Goal: Task Accomplishment & Management: Manage account settings

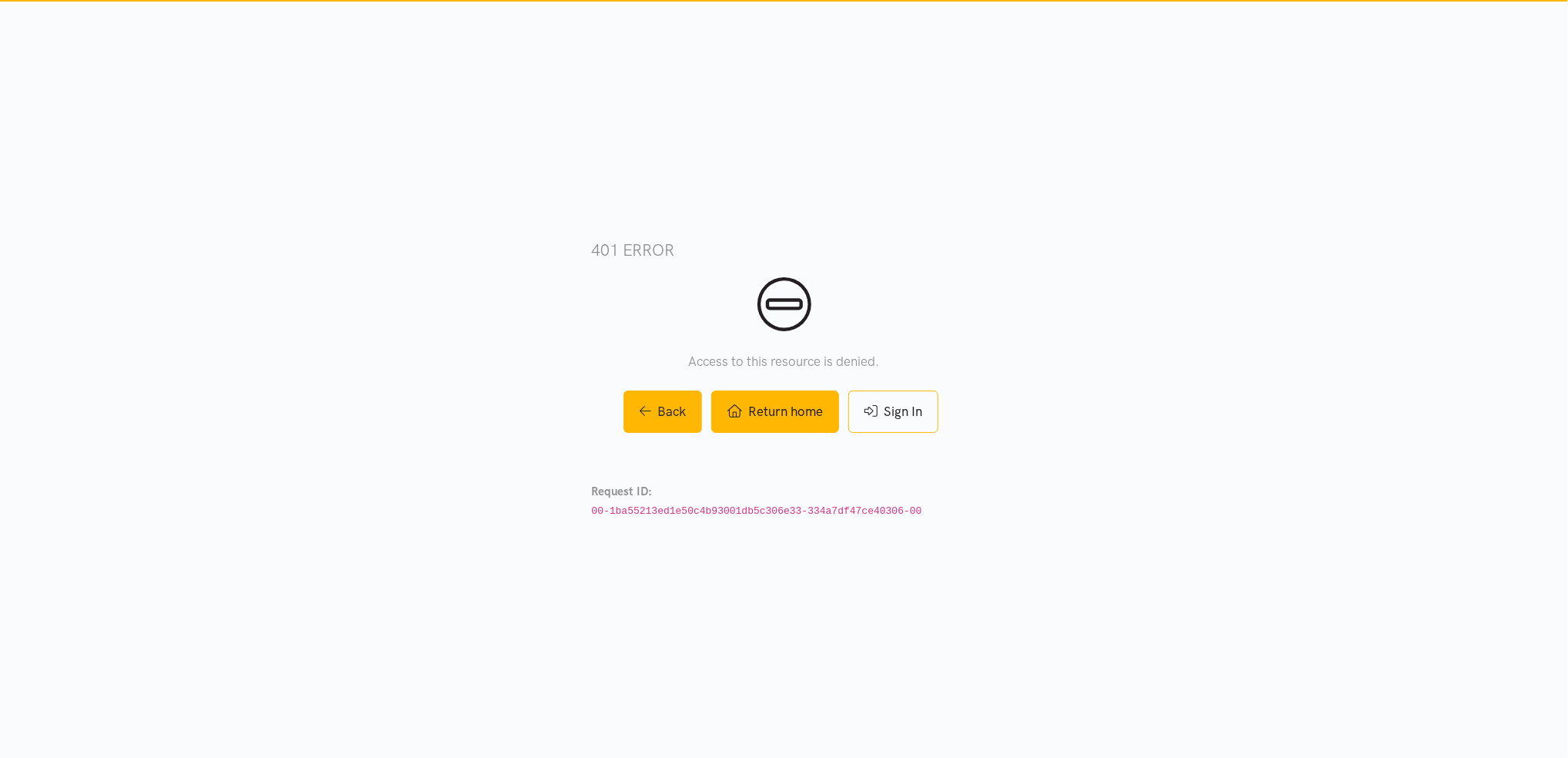
click at [788, 417] on link "Return home" at bounding box center [775, 411] width 128 height 42
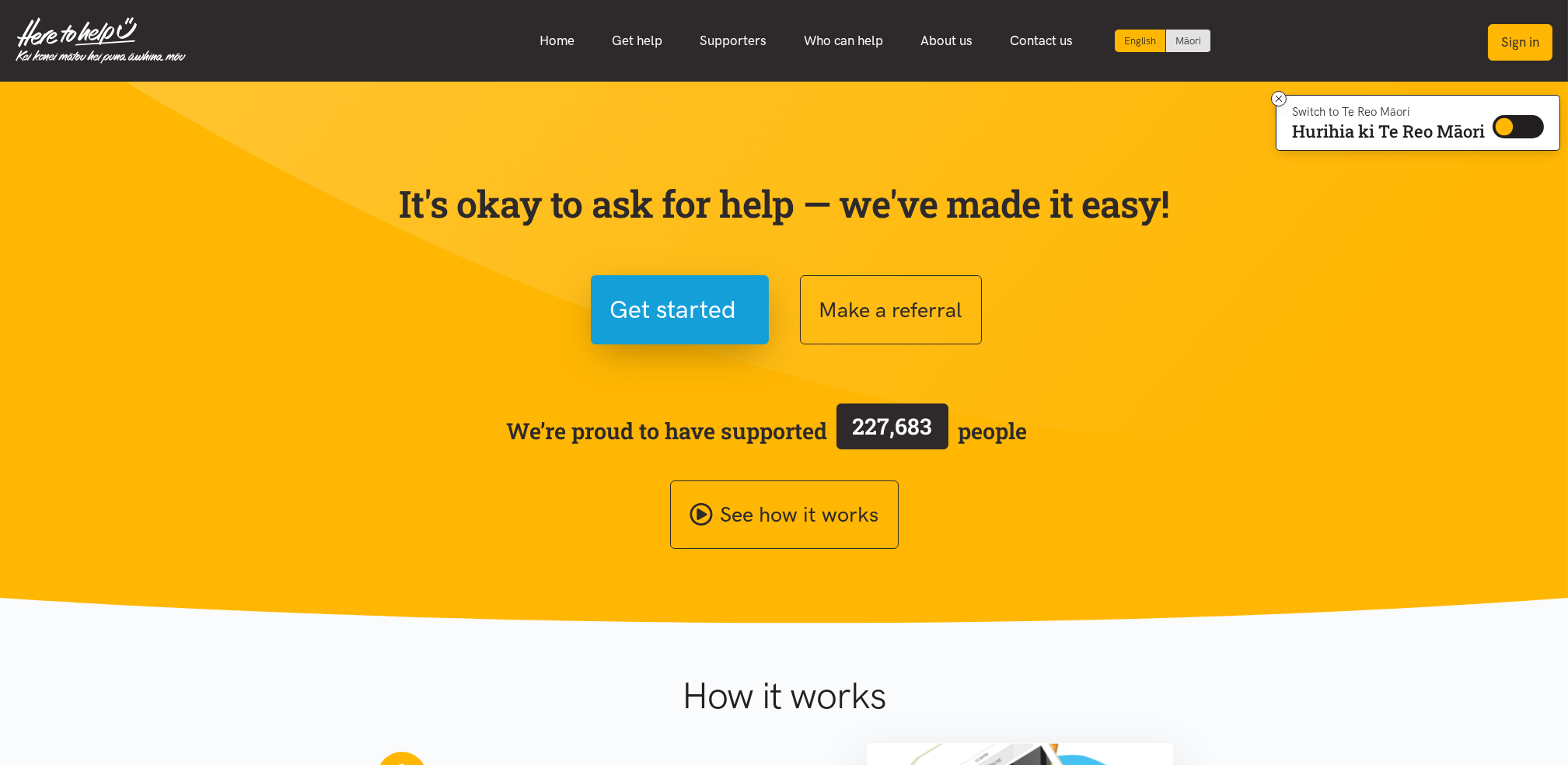
click at [1524, 49] on button "Sign in" at bounding box center [1520, 42] width 64 height 37
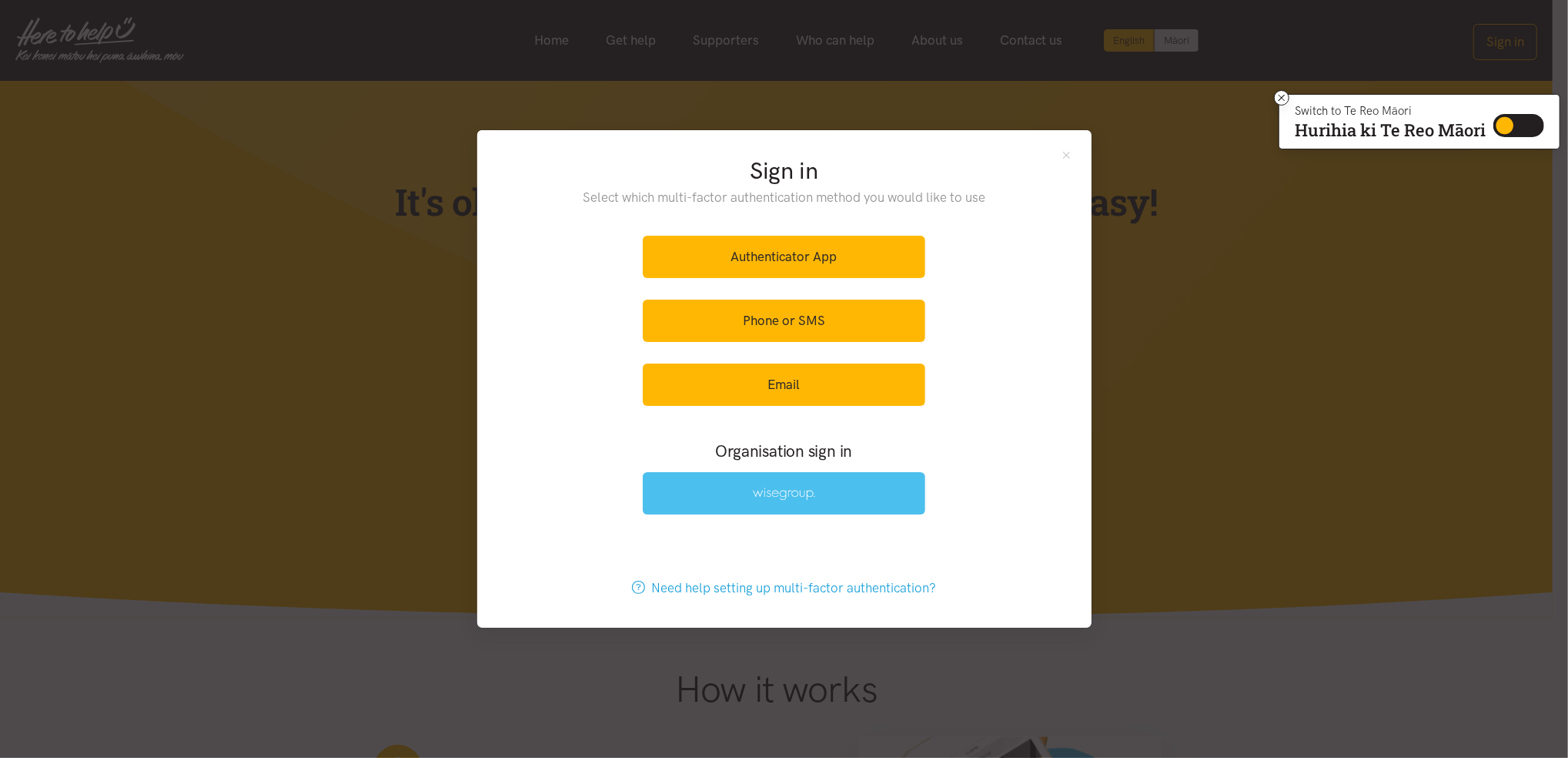
click at [816, 503] on link at bounding box center [784, 493] width 283 height 42
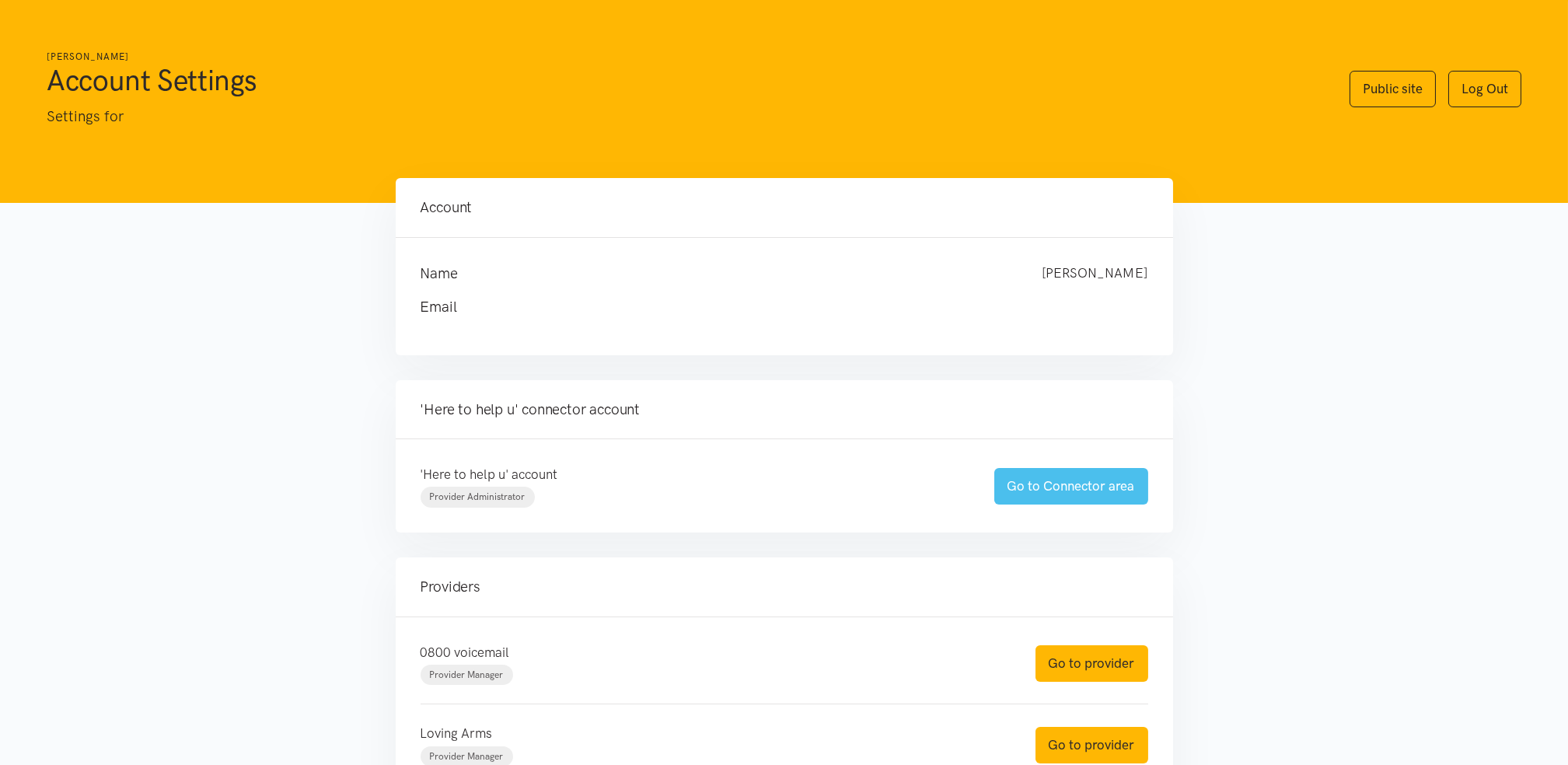
click at [1107, 492] on link "Go to Connector area" at bounding box center [1070, 486] width 154 height 37
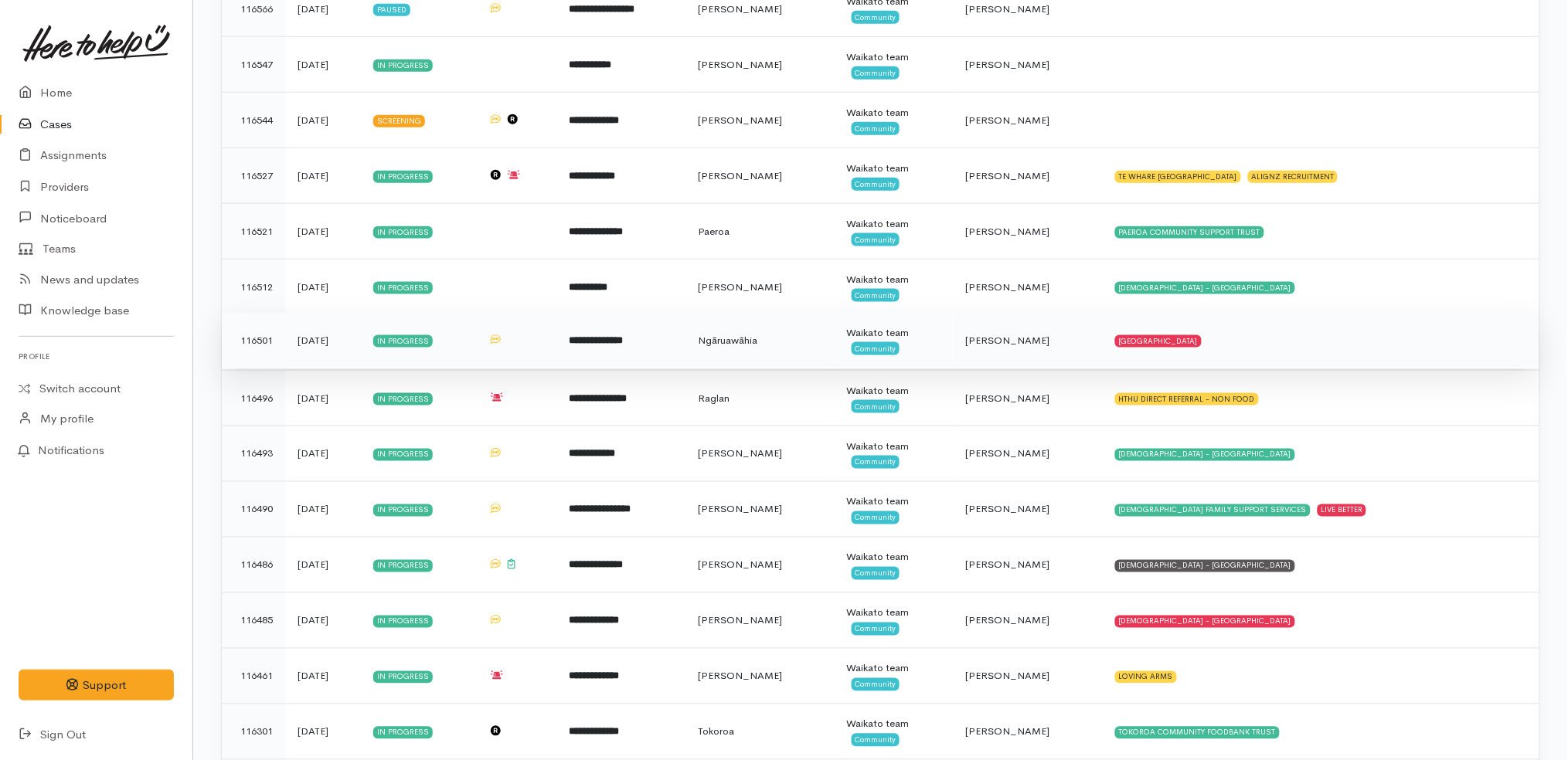
scroll to position [665, 0]
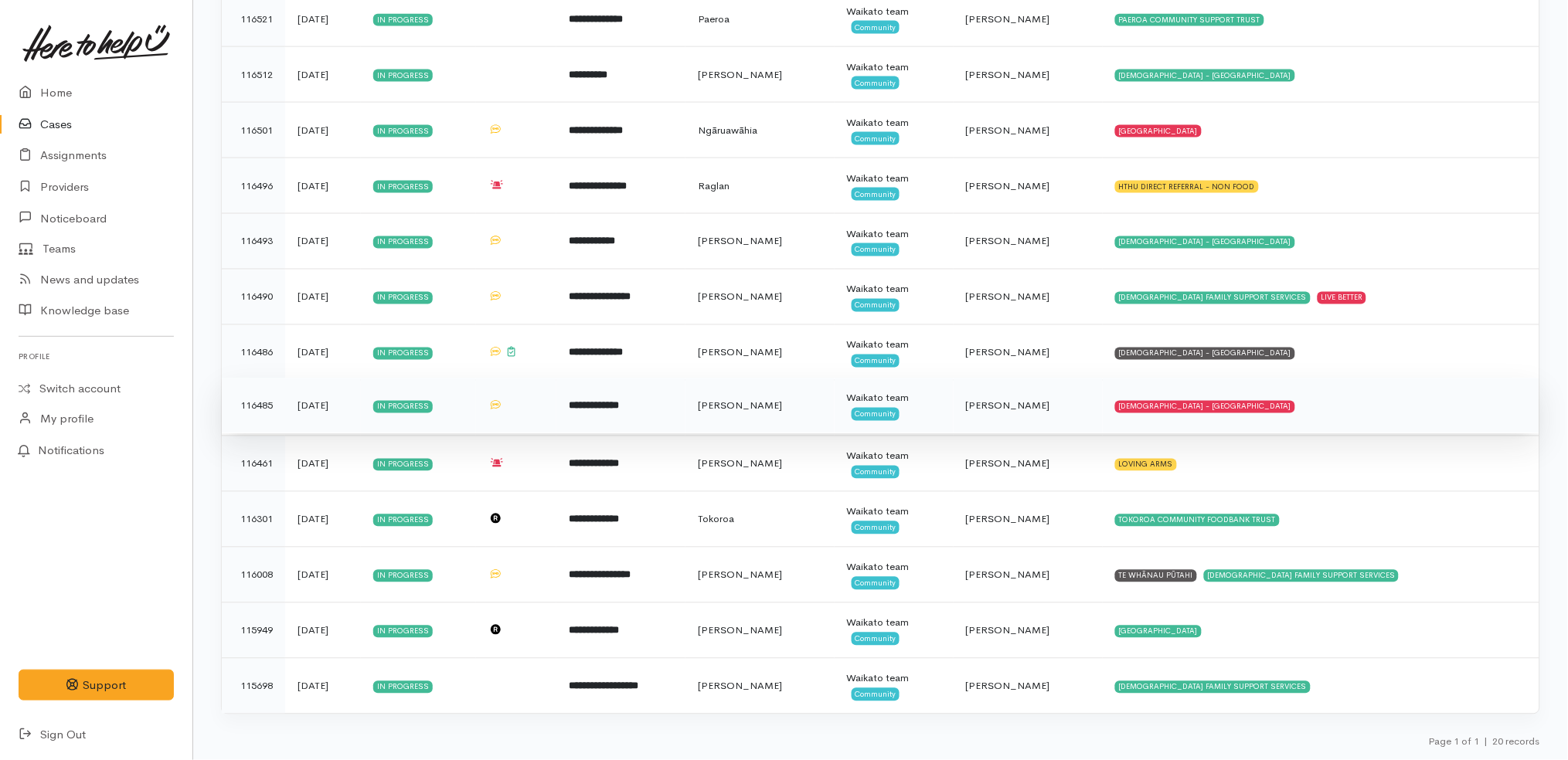
click at [1269, 407] on td "SALVATION ARMY - HAMILTON CITY" at bounding box center [1321, 406] width 436 height 55
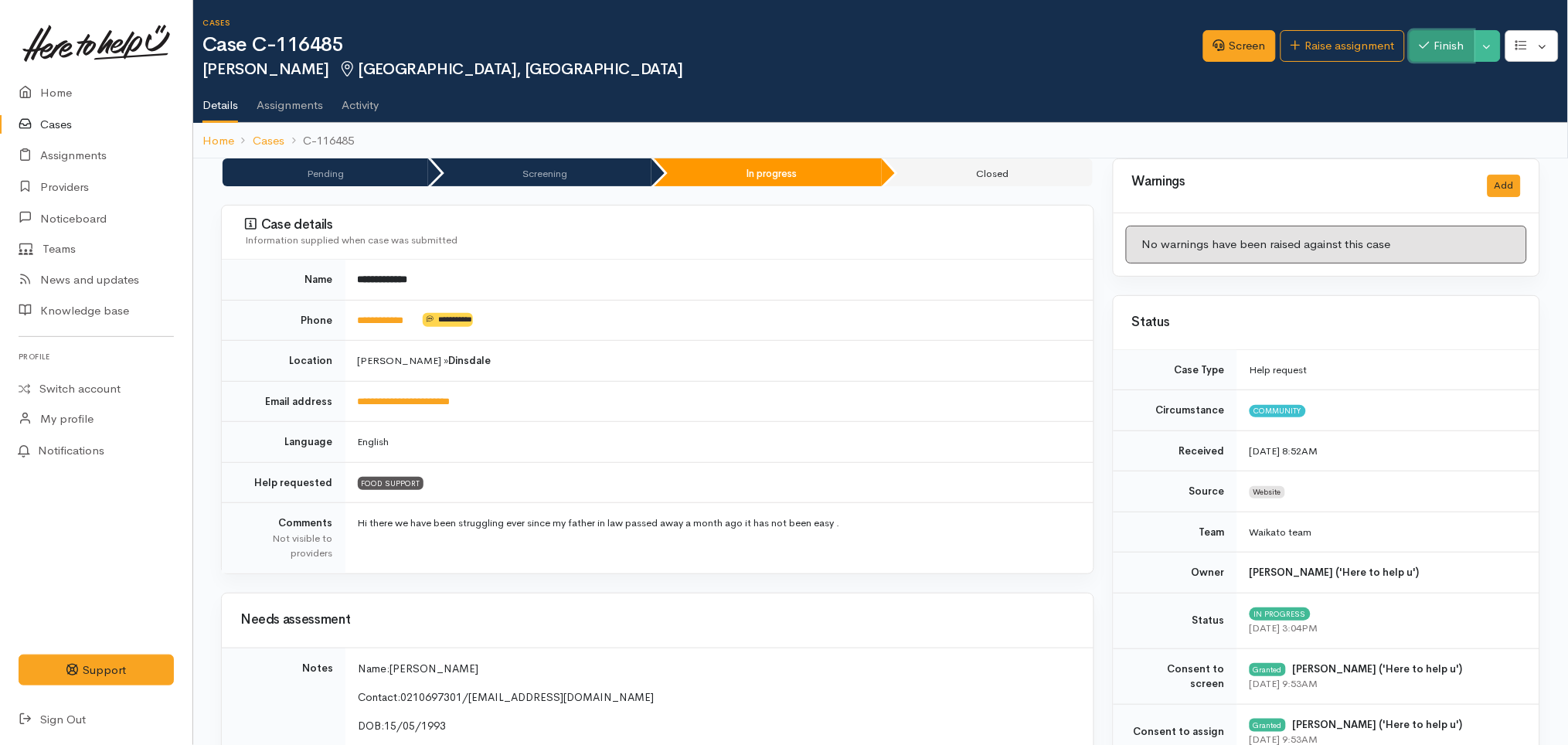
click at [1439, 45] on button "Finish" at bounding box center [1442, 46] width 65 height 32
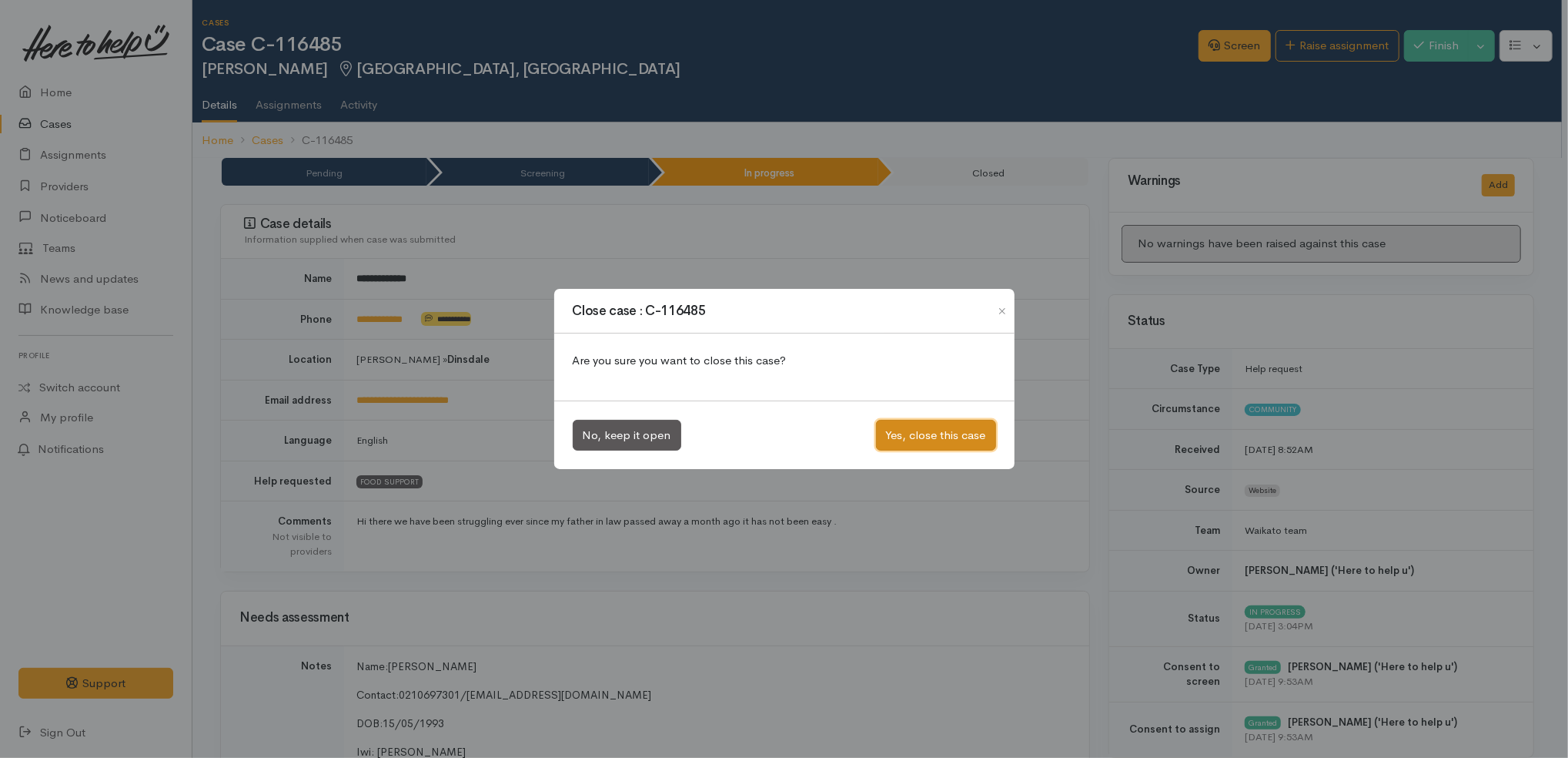
click at [938, 427] on button "Yes, close this case" at bounding box center [936, 436] width 120 height 31
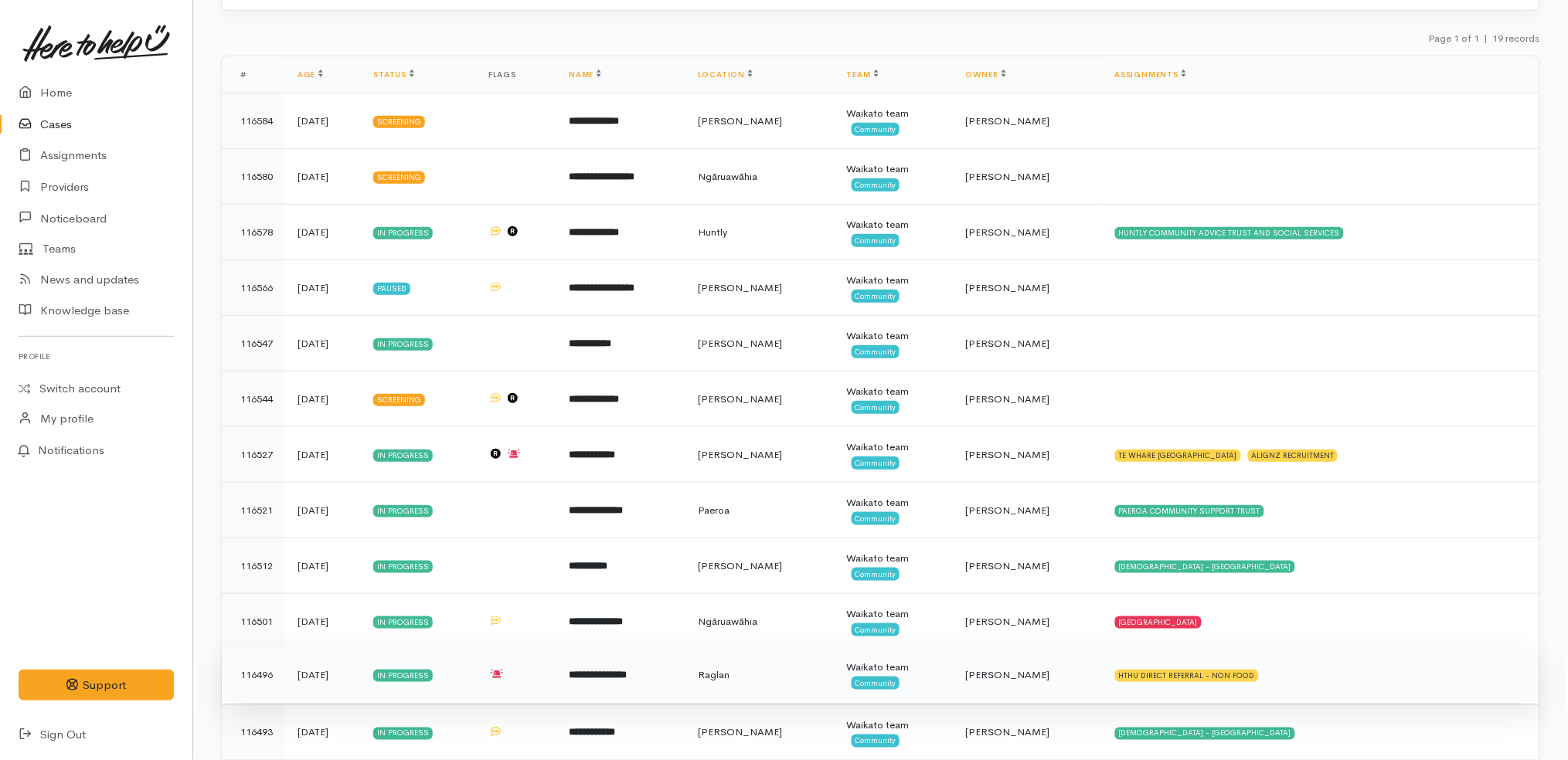
scroll to position [170, 0]
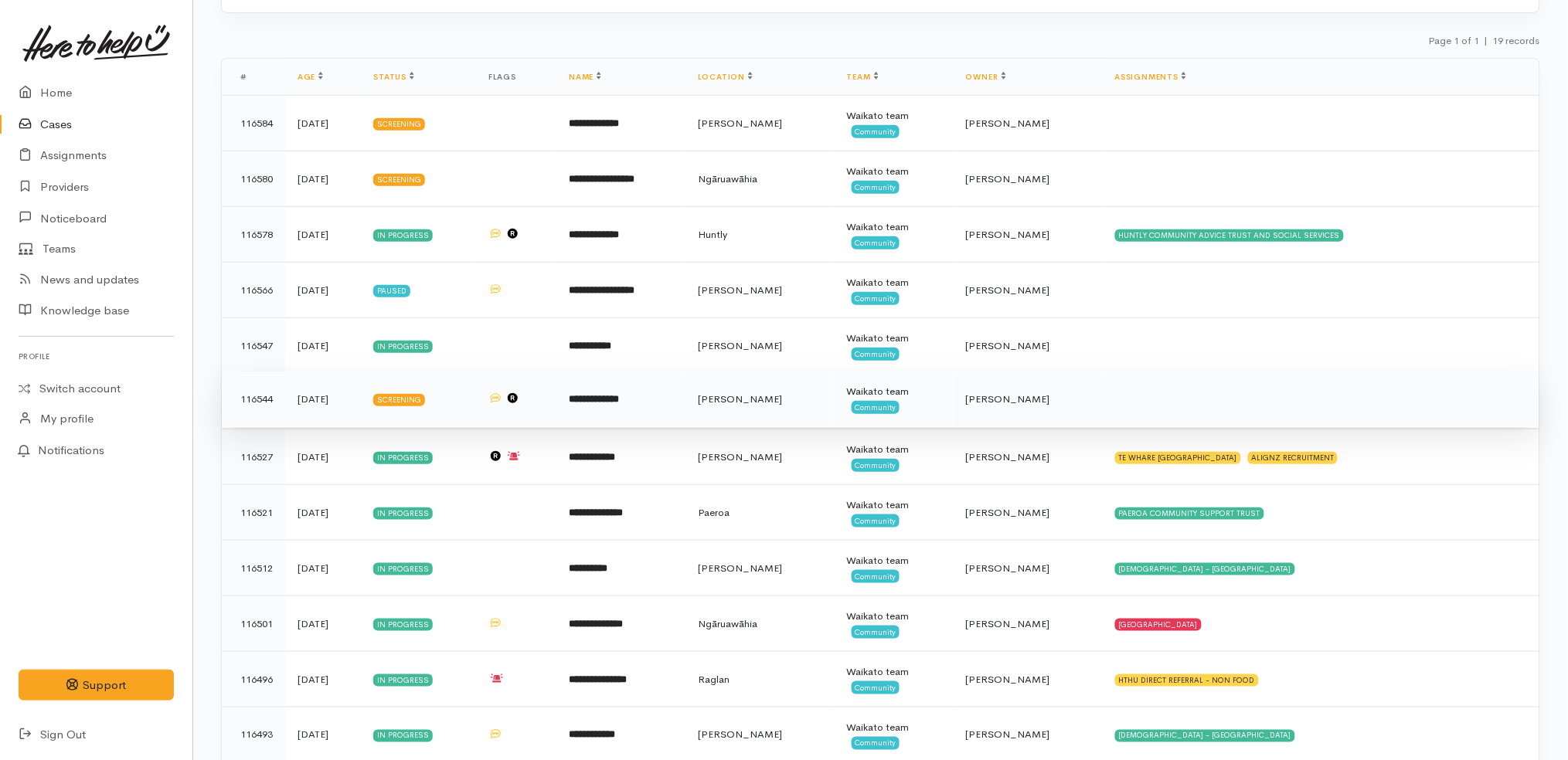
click at [1264, 390] on td at bounding box center [1321, 399] width 436 height 55
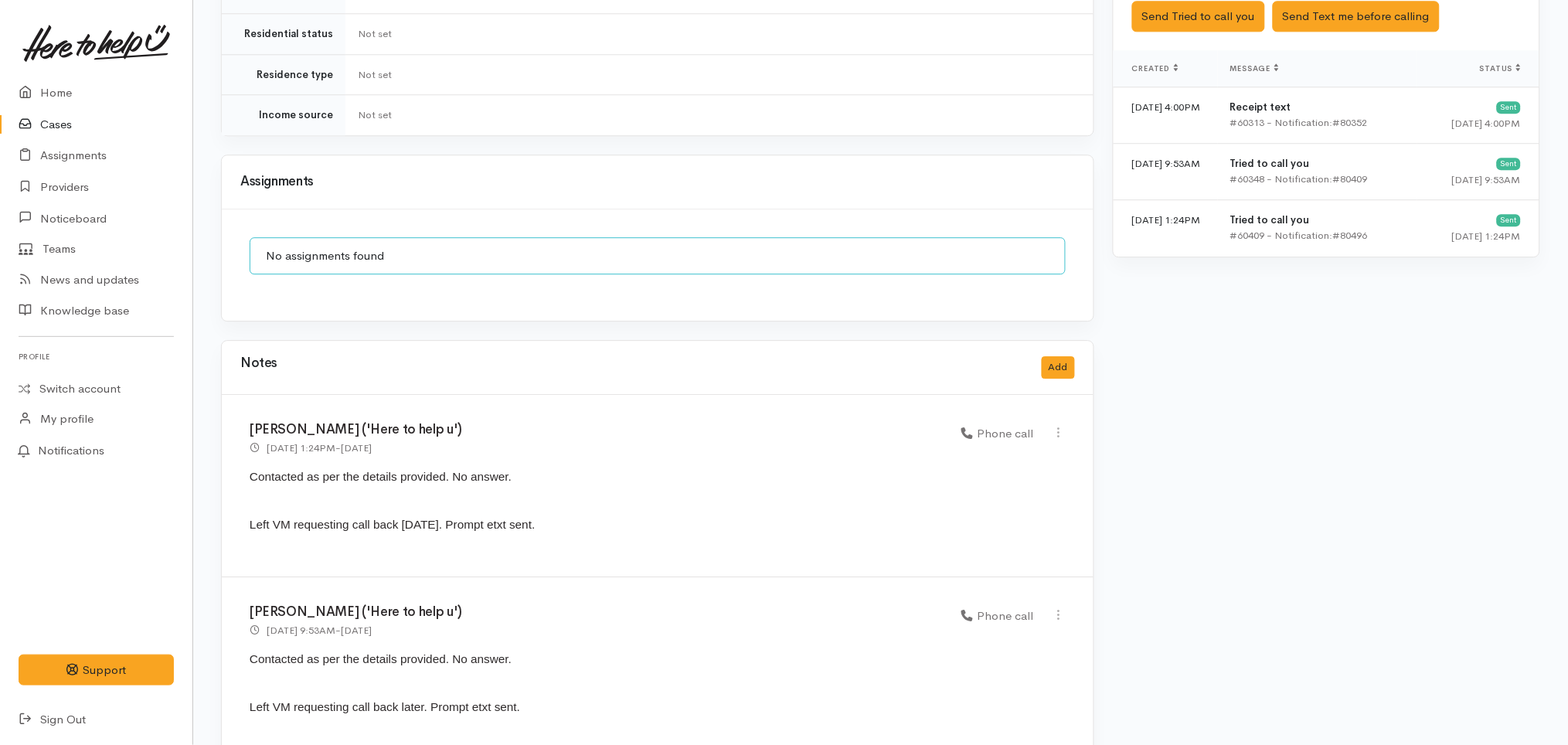
scroll to position [1259, 0]
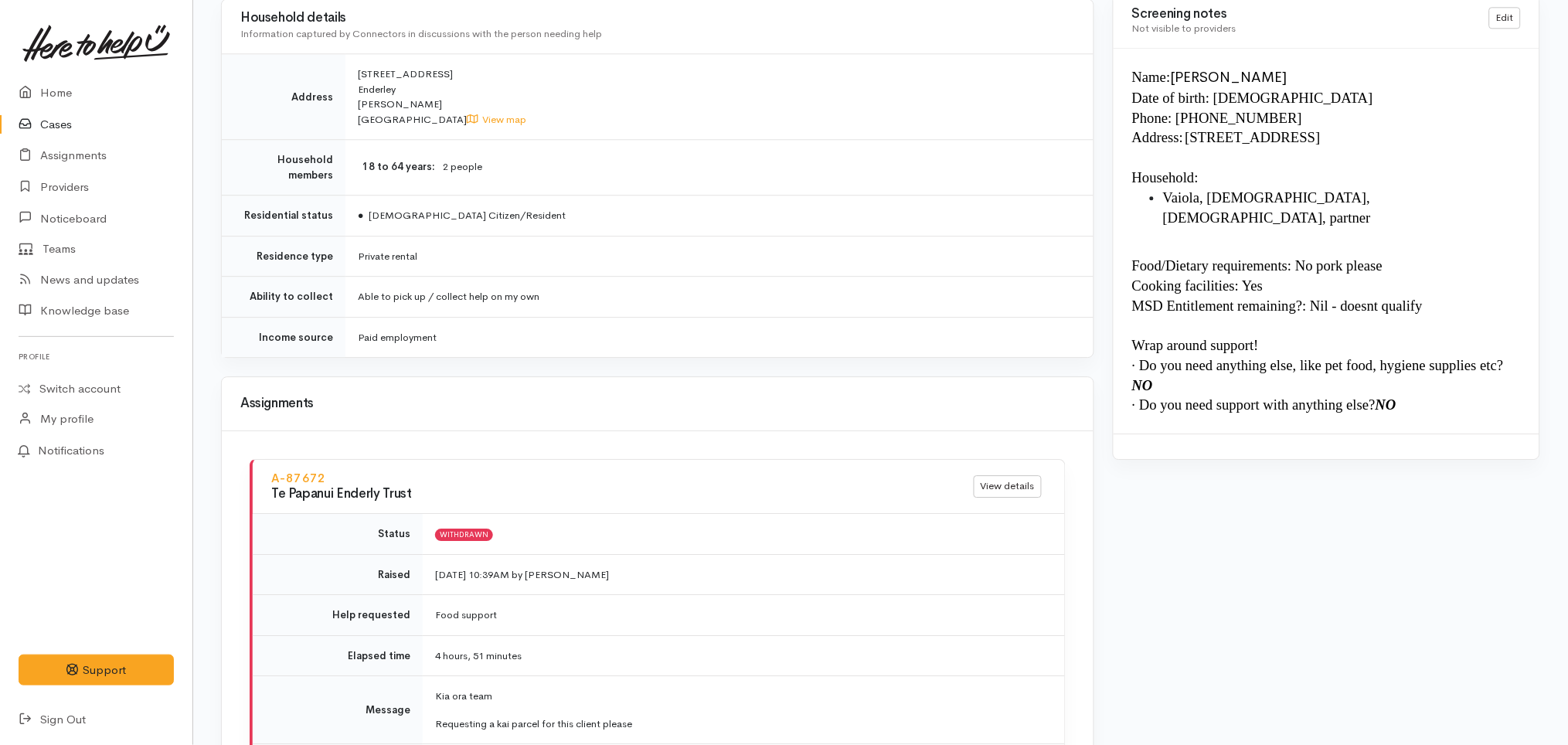
scroll to position [1506, 0]
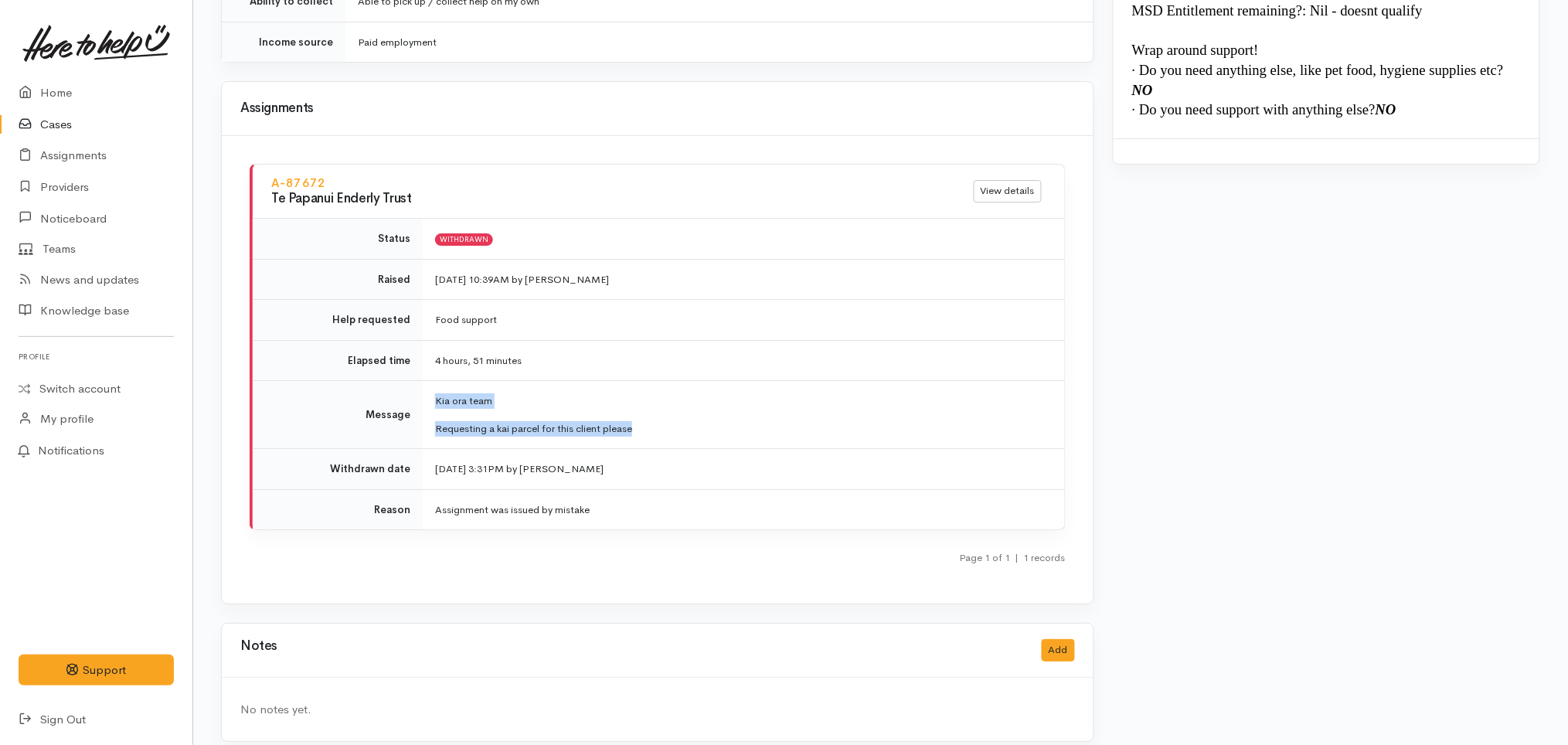
drag, startPoint x: 659, startPoint y: 413, endPoint x: 428, endPoint y: 387, distance: 232.5
click at [428, 387] on td "Kia ora team Requesting a kai parcel for this client please" at bounding box center [744, 415] width 642 height 68
copy td "Kia ora team Requesting a kai parcel for this client please"
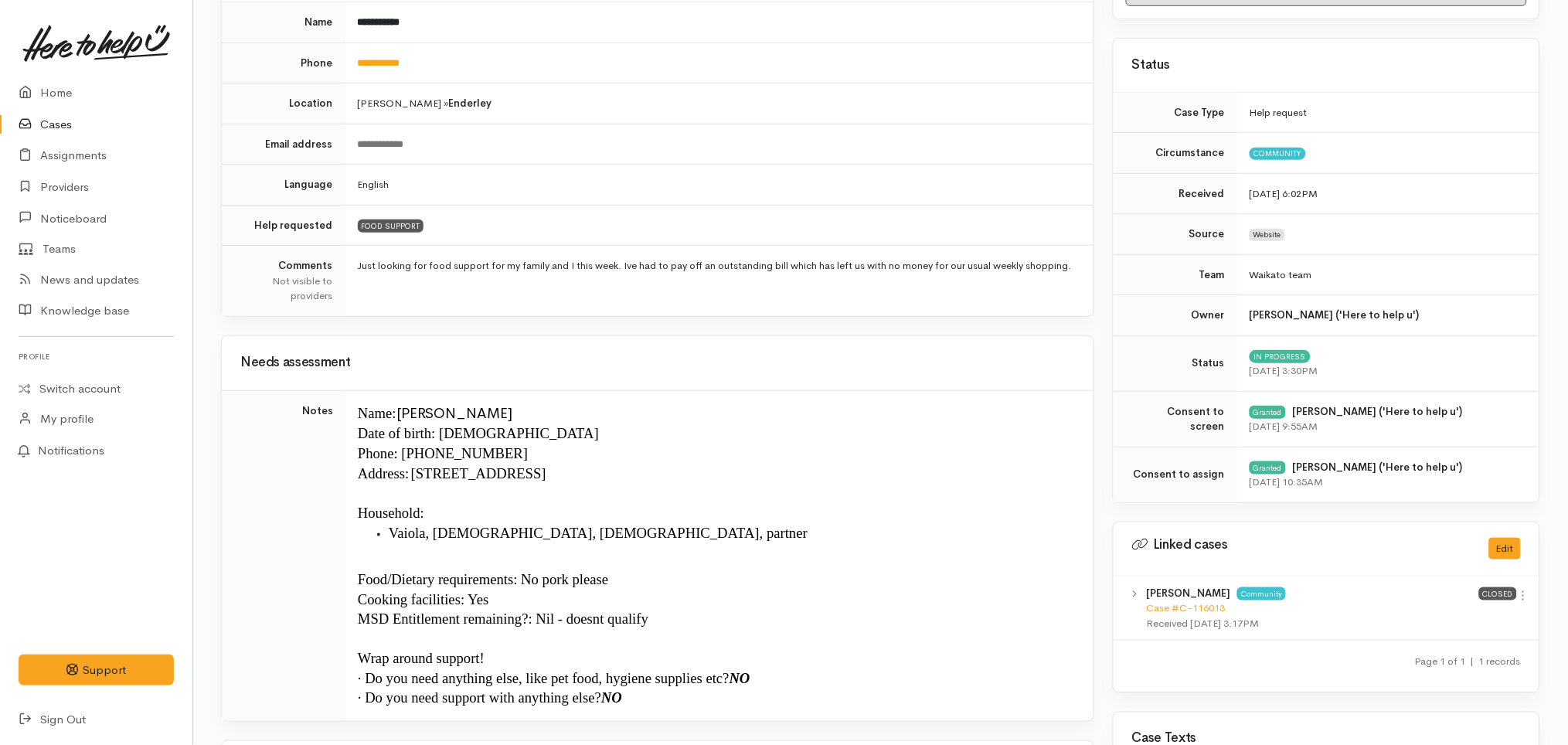
scroll to position [0, 0]
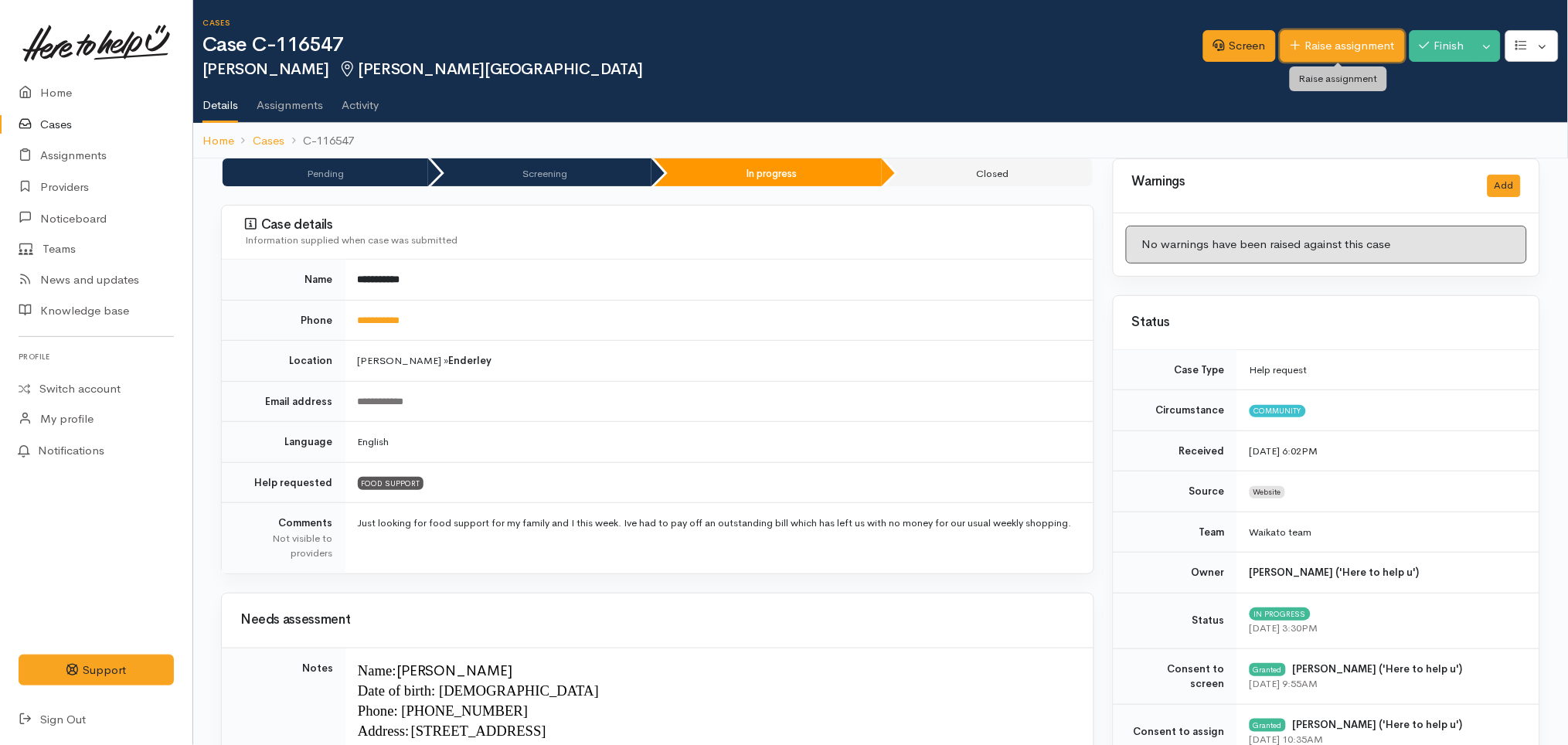
click at [1353, 41] on link "Raise assignment" at bounding box center [1342, 46] width 124 height 32
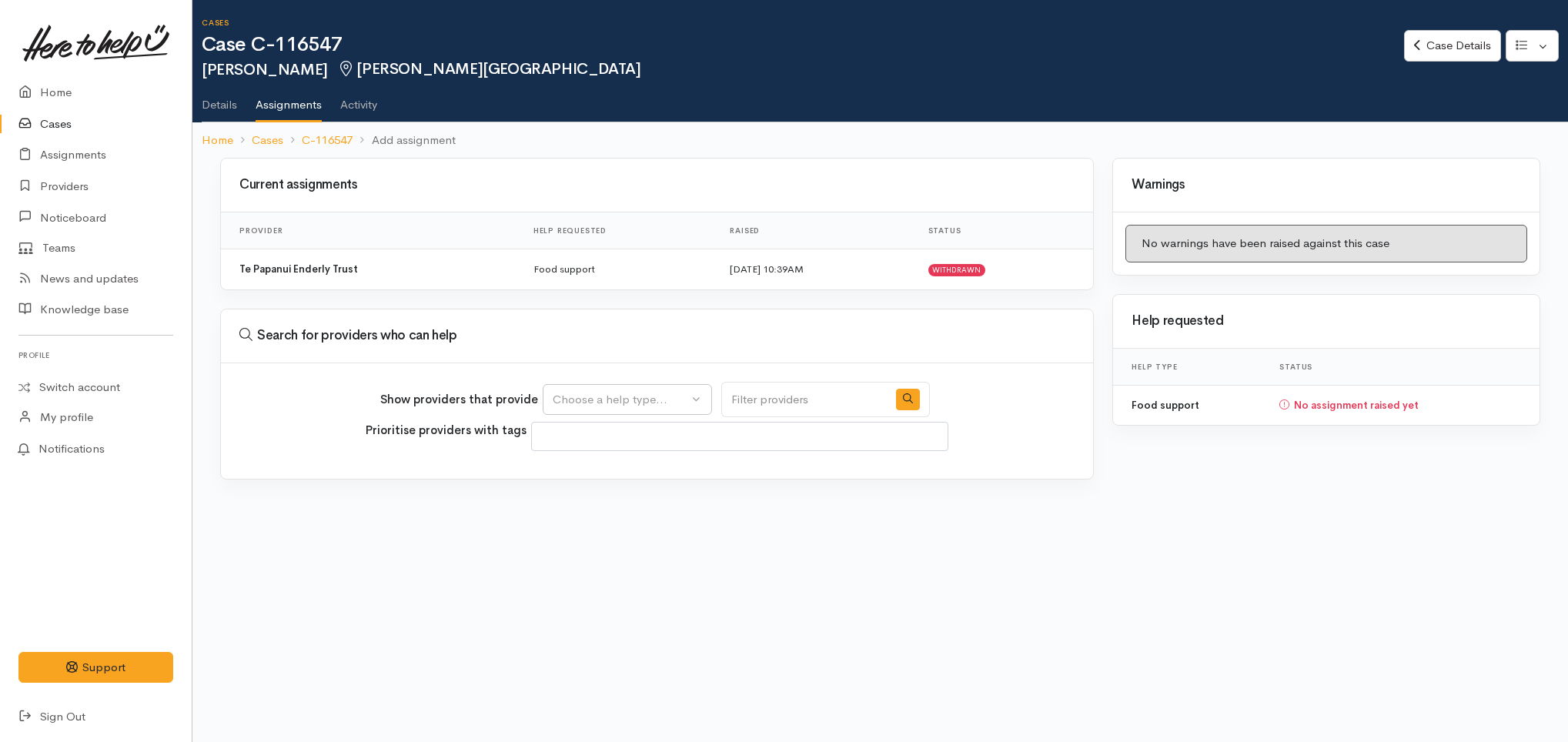
select select
click at [656, 410] on button "Choose a help type..." at bounding box center [627, 399] width 170 height 31
click at [601, 471] on span "Food support" at bounding box center [598, 473] width 72 height 18
select select "3"
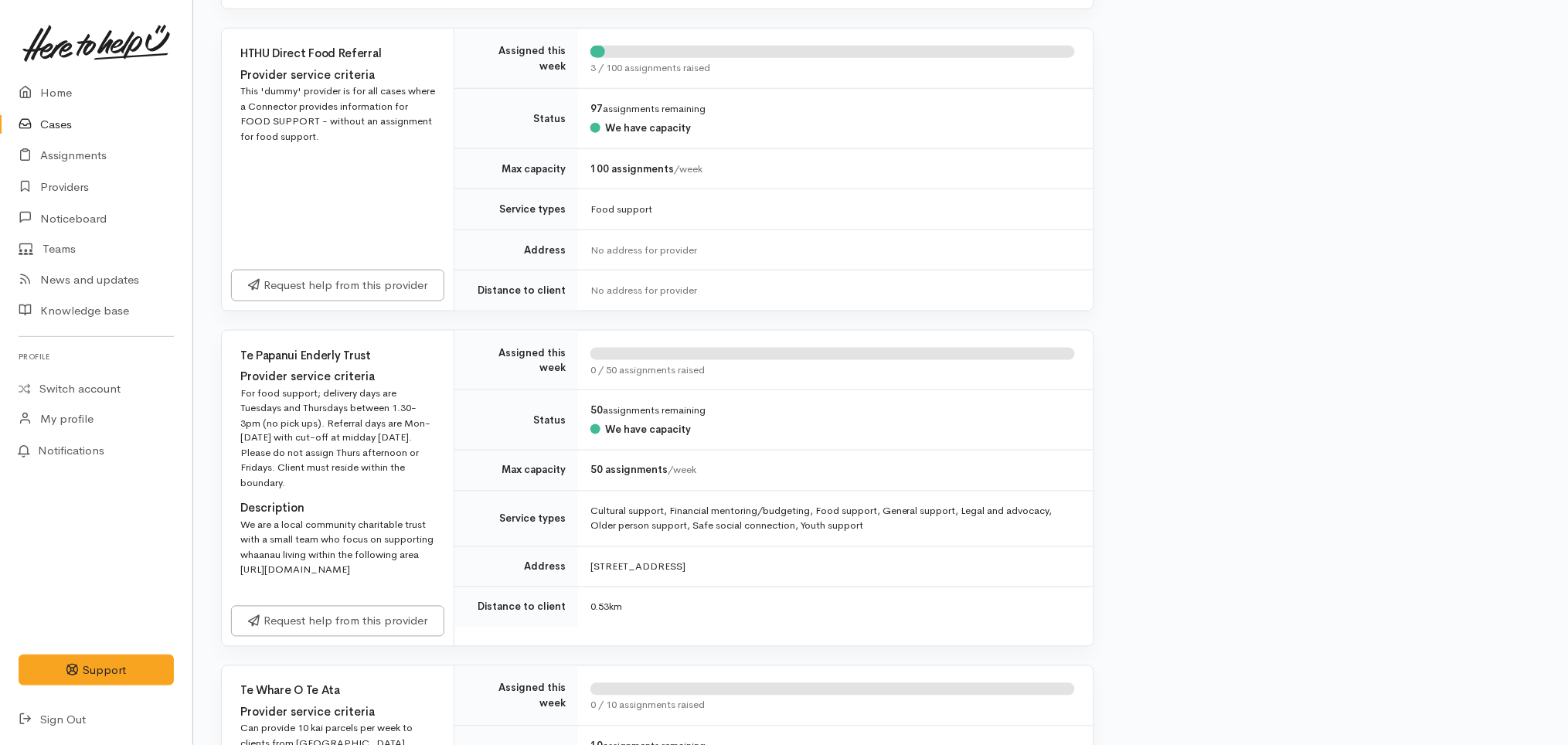
scroll to position [608, 0]
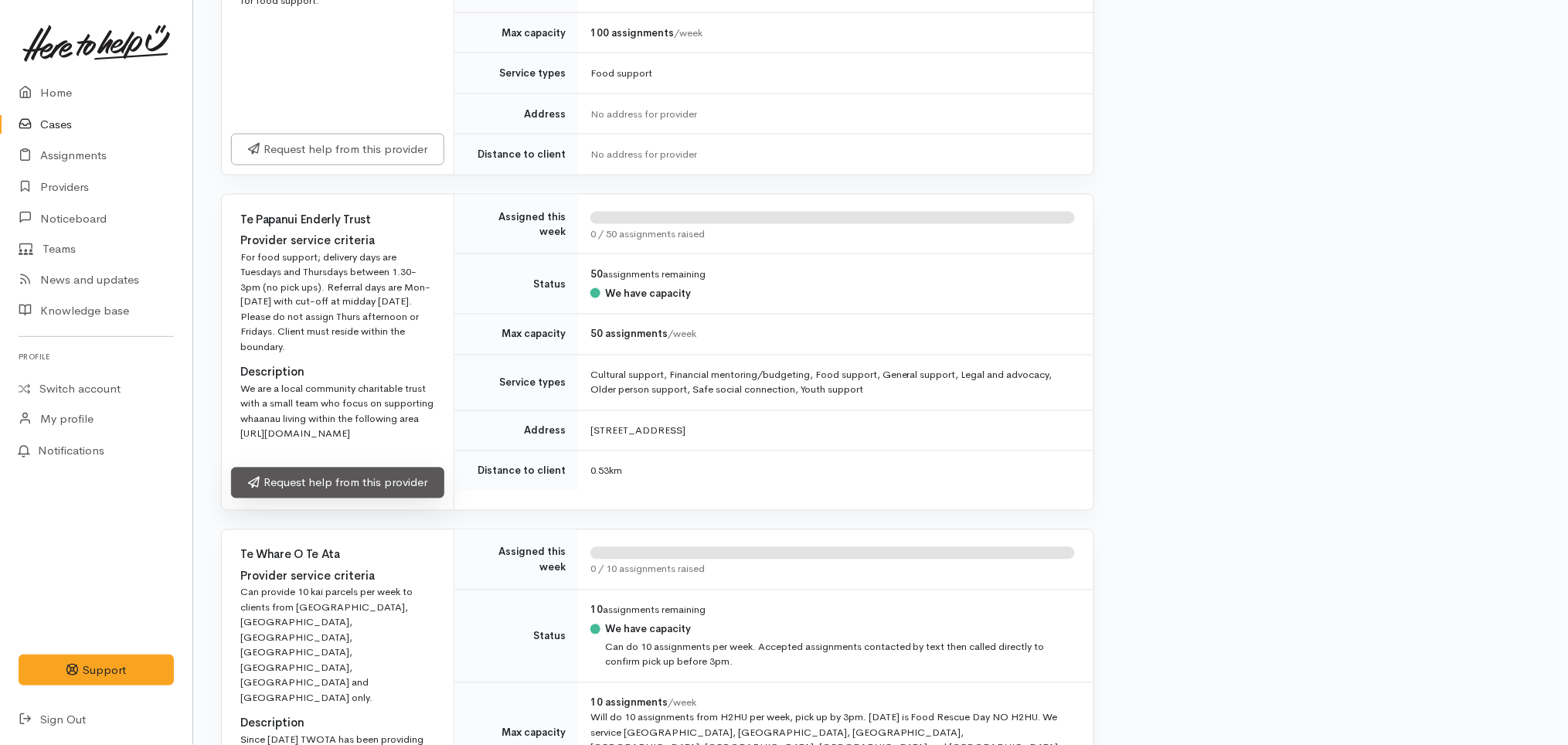
click at [354, 500] on link "Request help from this provider" at bounding box center [338, 484] width 214 height 32
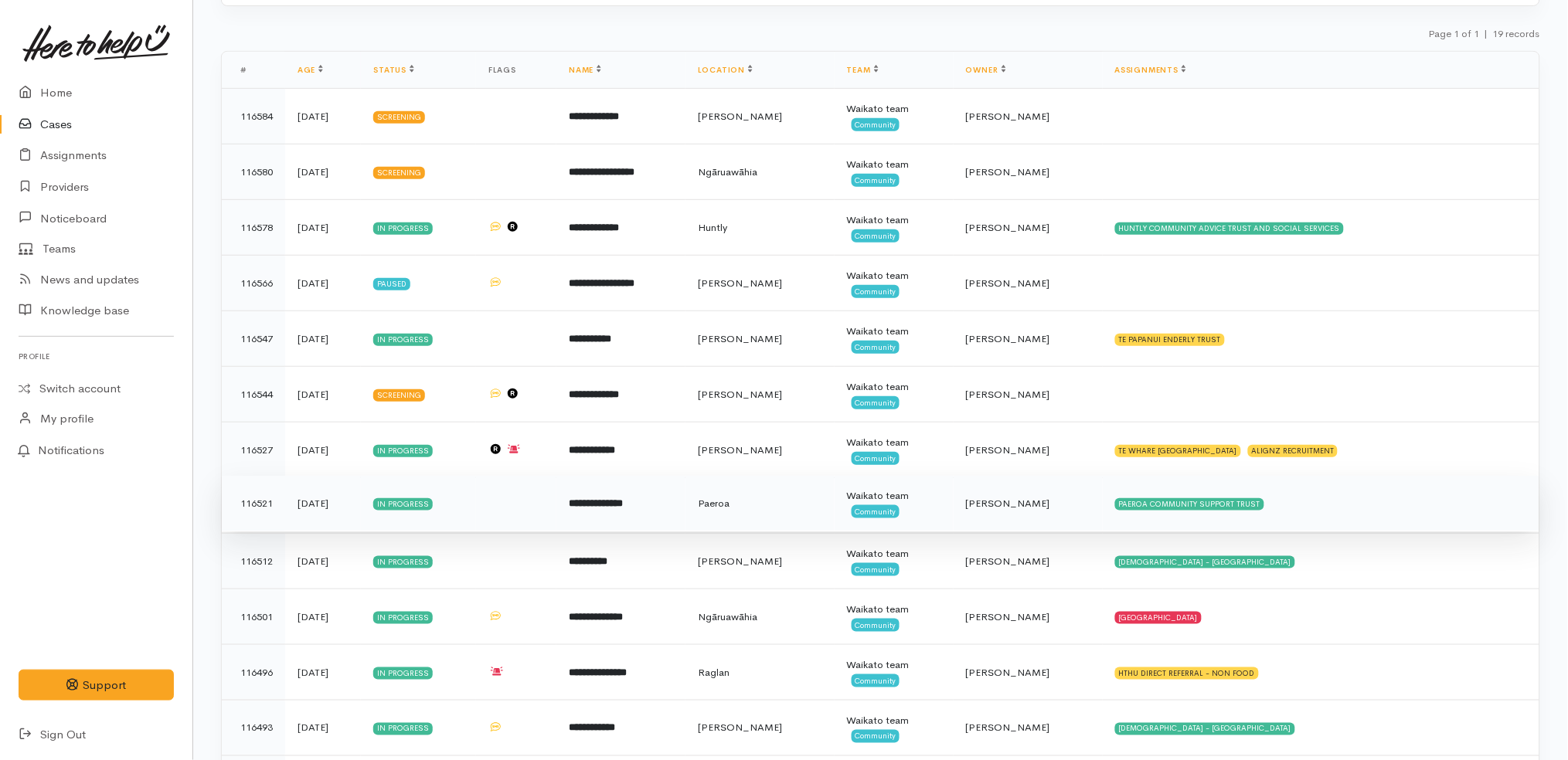
scroll to position [155, 0]
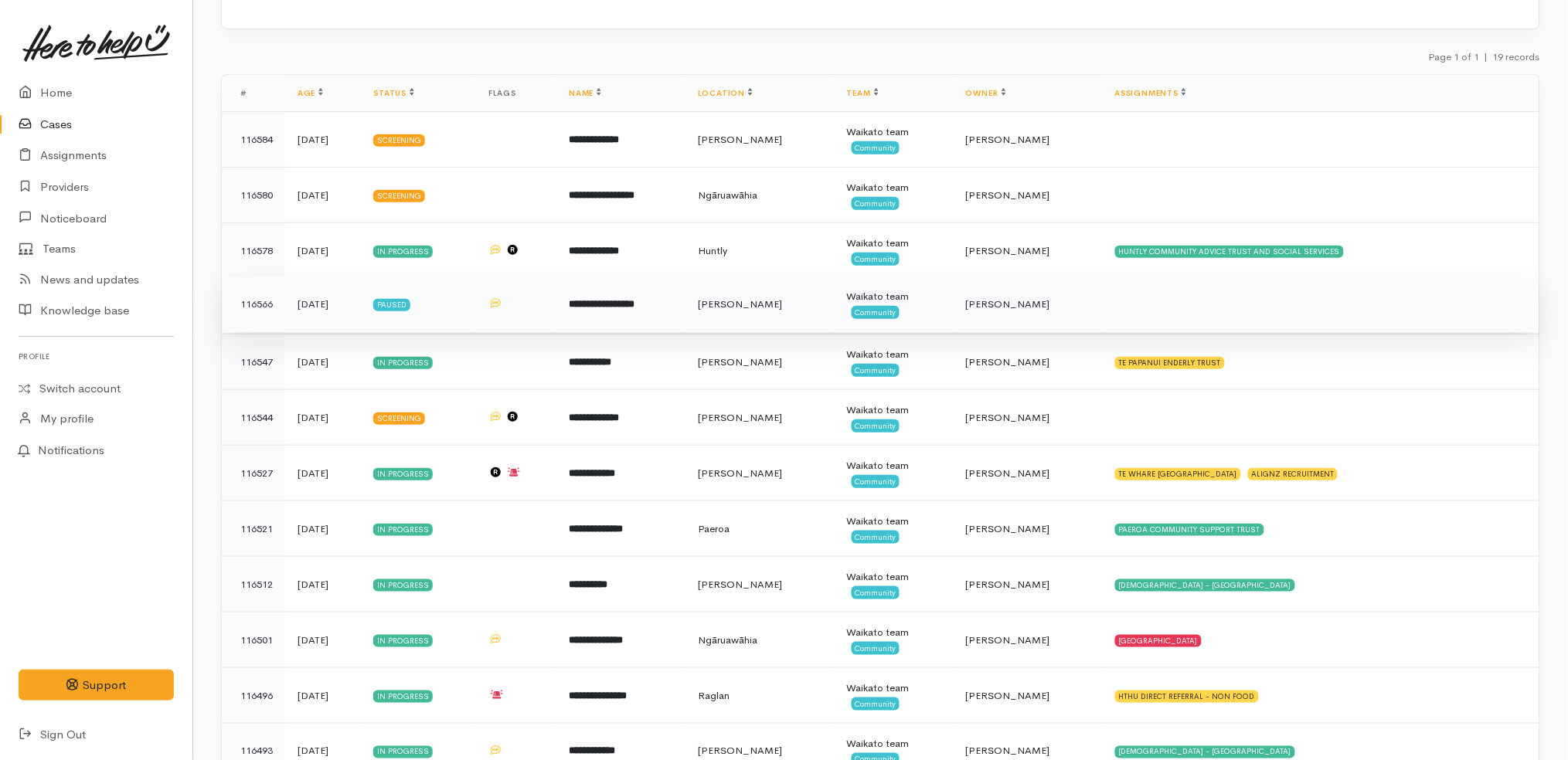
click at [1187, 309] on td at bounding box center [1321, 304] width 436 height 55
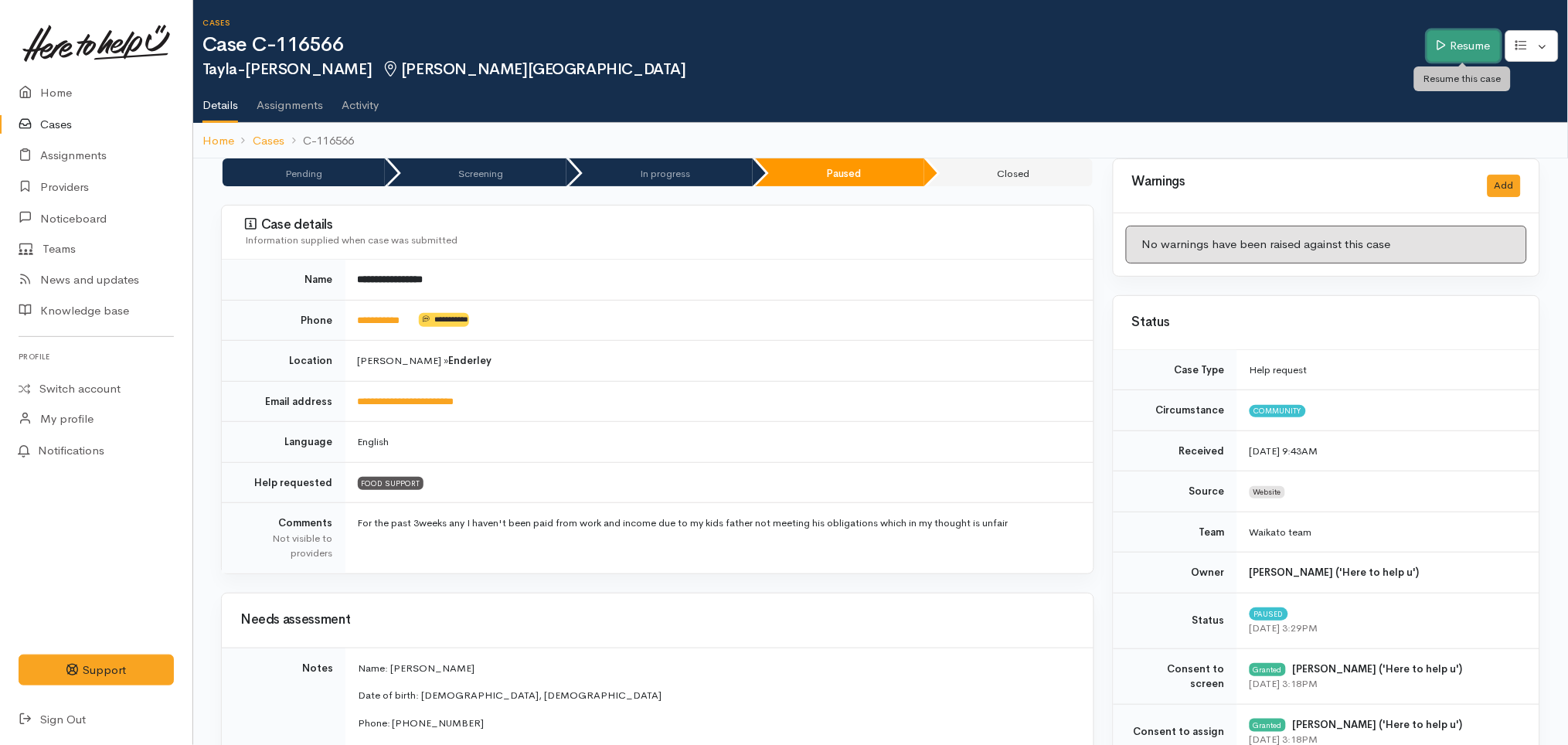
click at [1464, 48] on link "Resume" at bounding box center [1464, 46] width 74 height 32
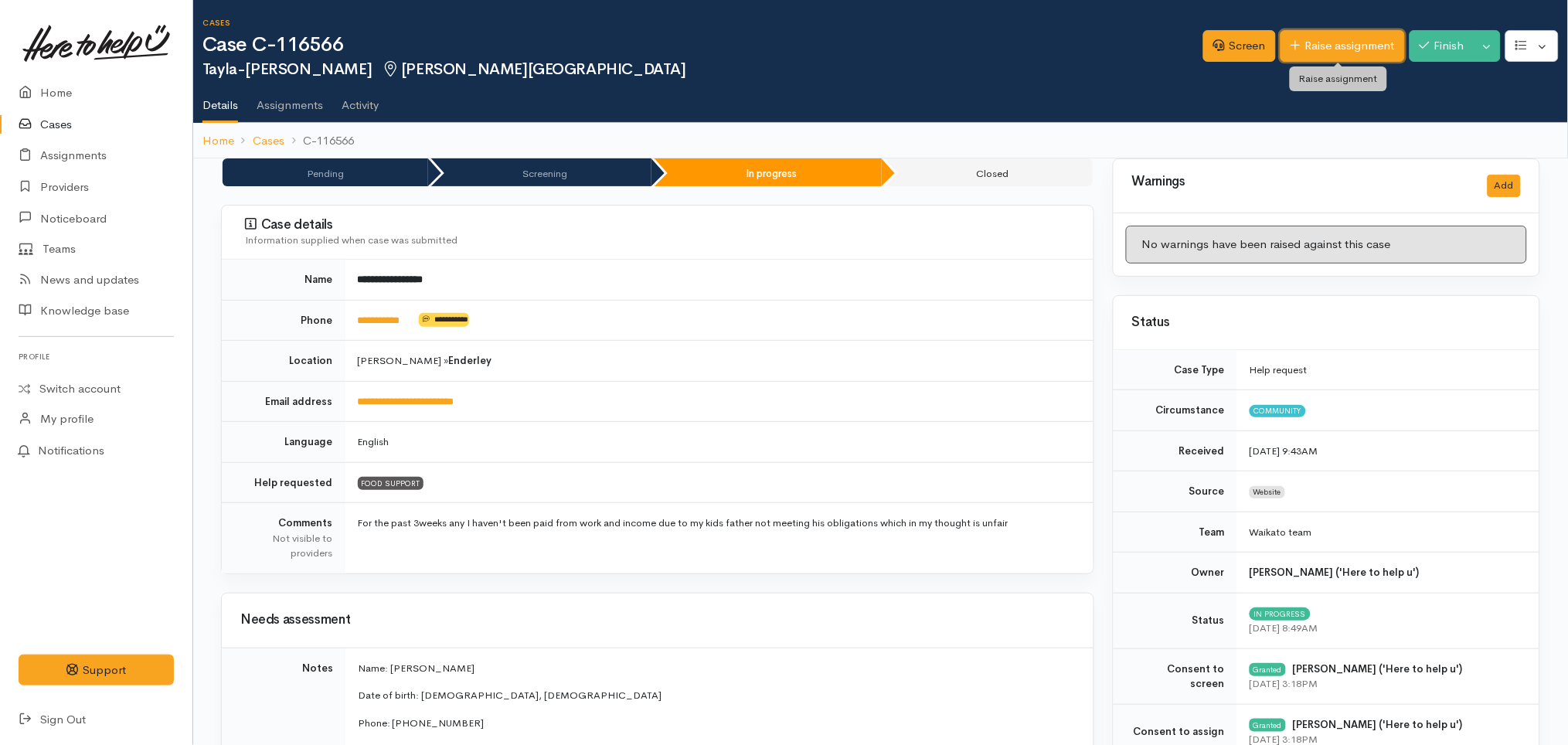
click at [1364, 35] on link "Raise assignment" at bounding box center [1342, 46] width 124 height 32
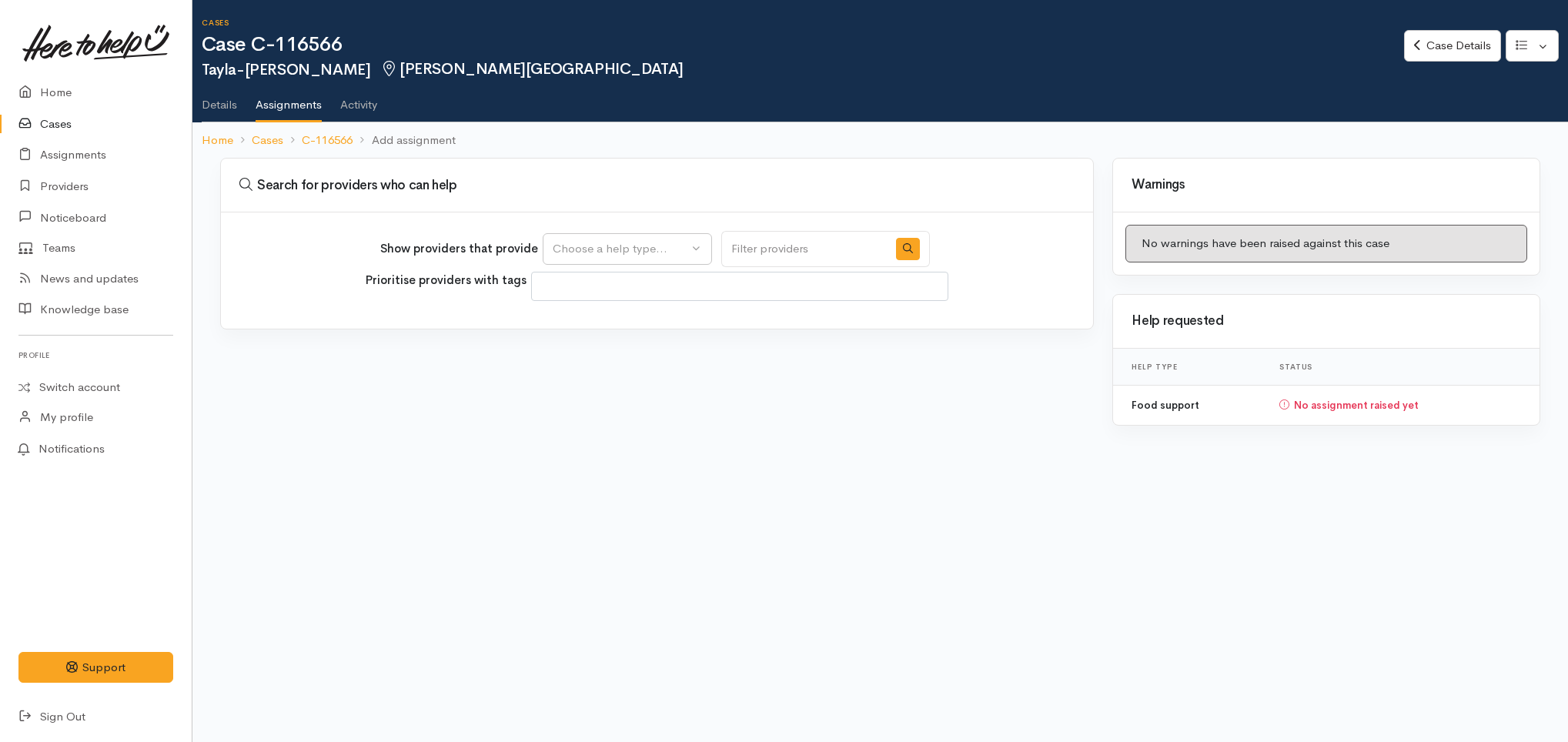
select select
click at [644, 244] on div "Choose a help type..." at bounding box center [620, 249] width 135 height 18
click at [628, 322] on span "Food support" at bounding box center [598, 323] width 72 height 18
select select "3"
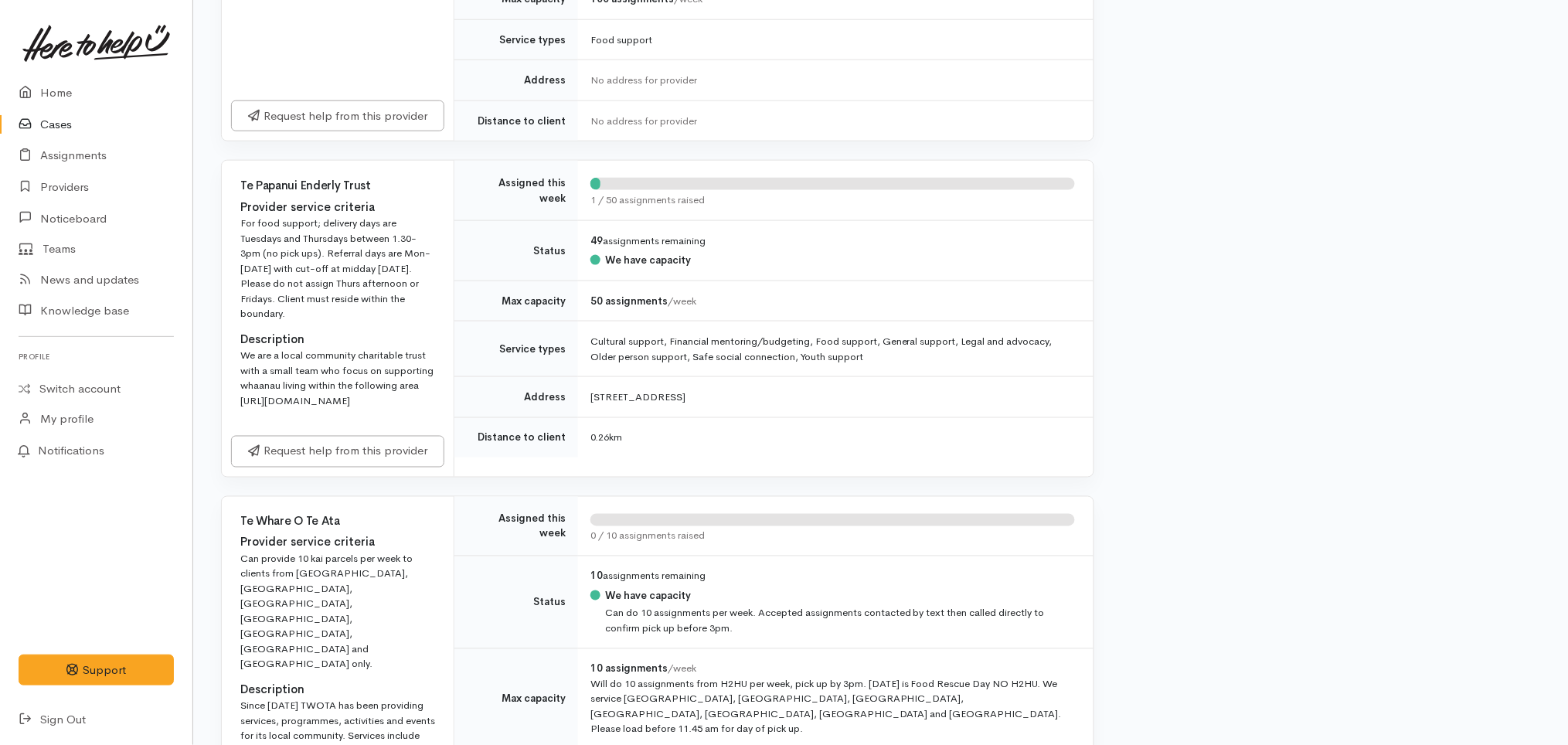
scroll to position [527, 0]
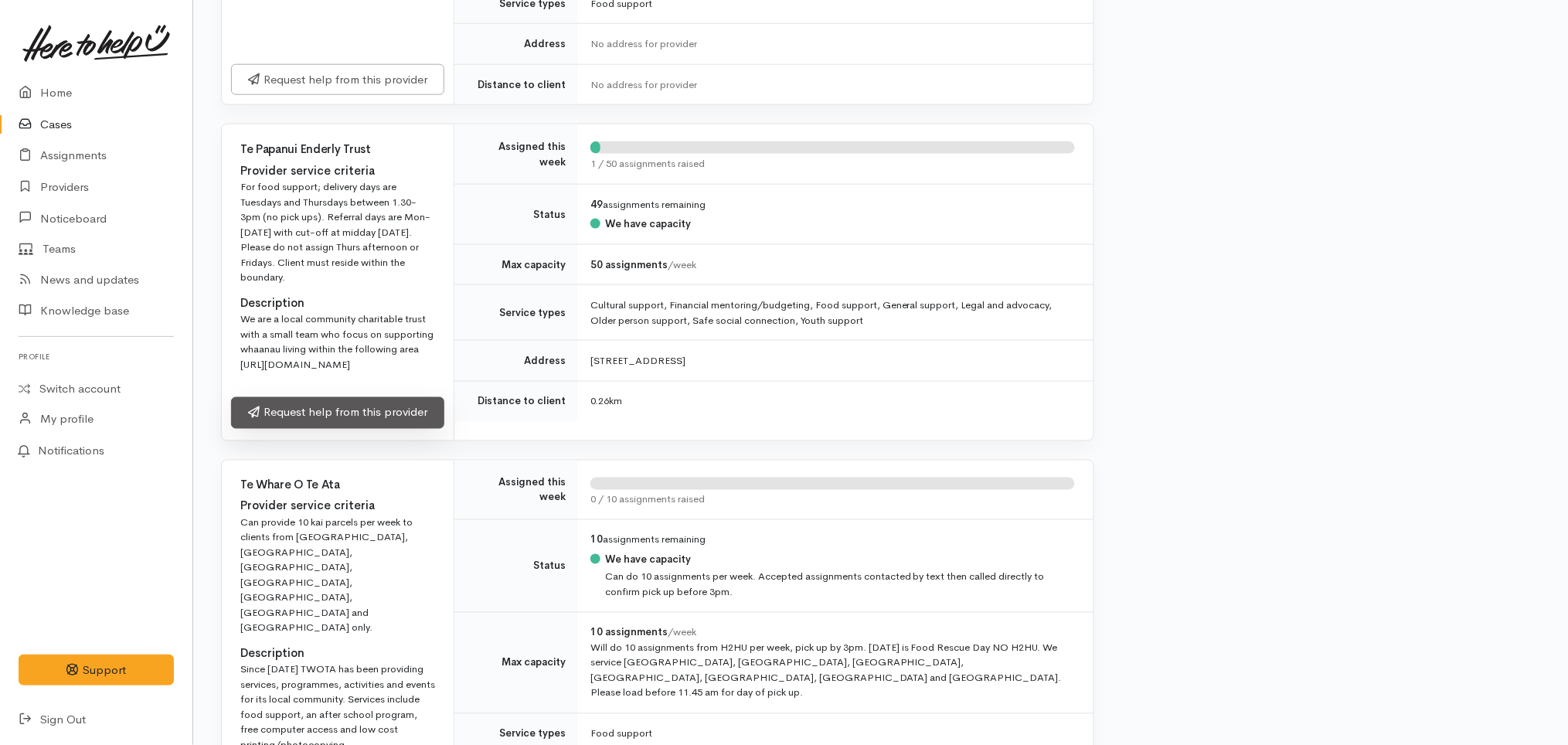
click at [301, 429] on link "Request help from this provider" at bounding box center [338, 413] width 214 height 32
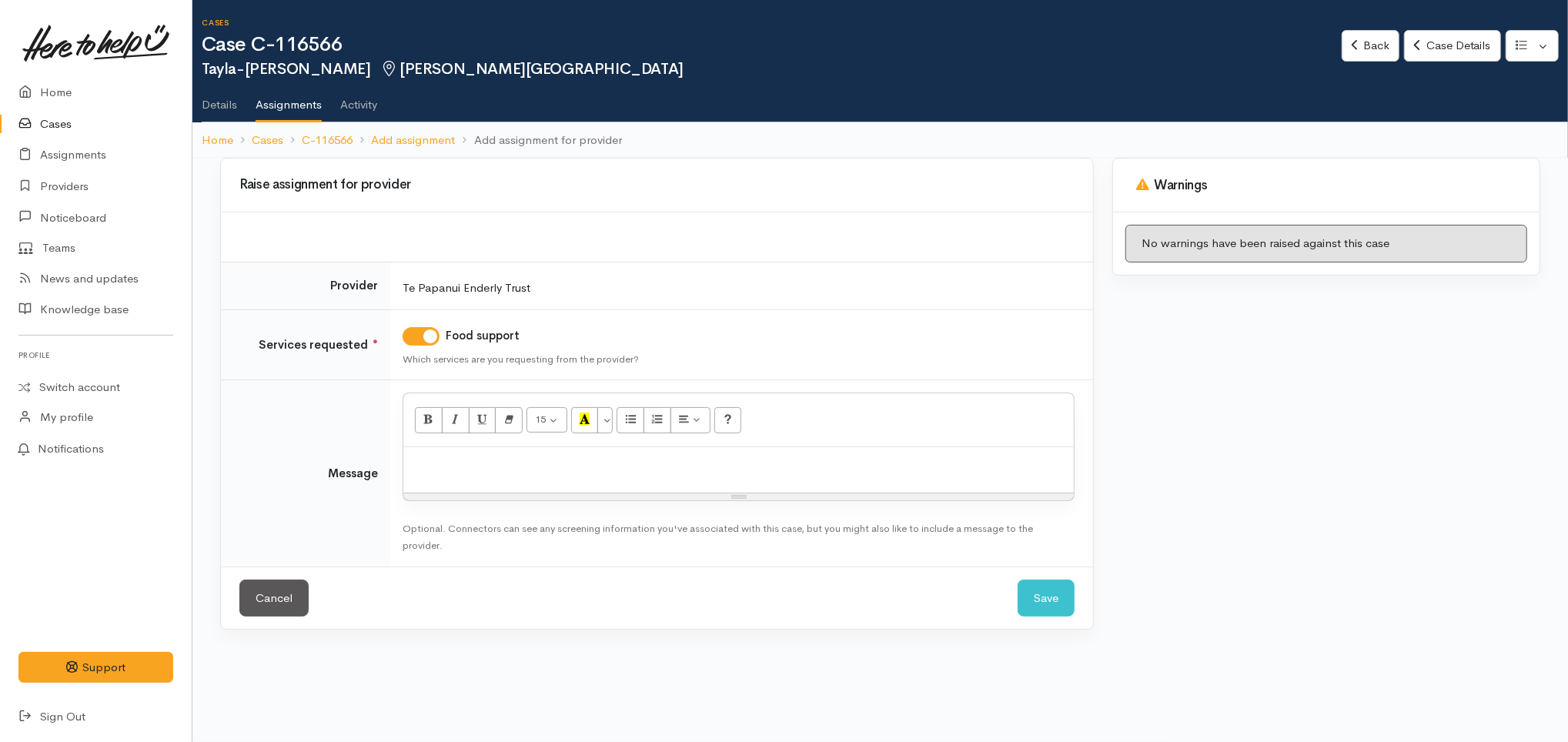
click at [838, 463] on p at bounding box center [739, 464] width 655 height 18
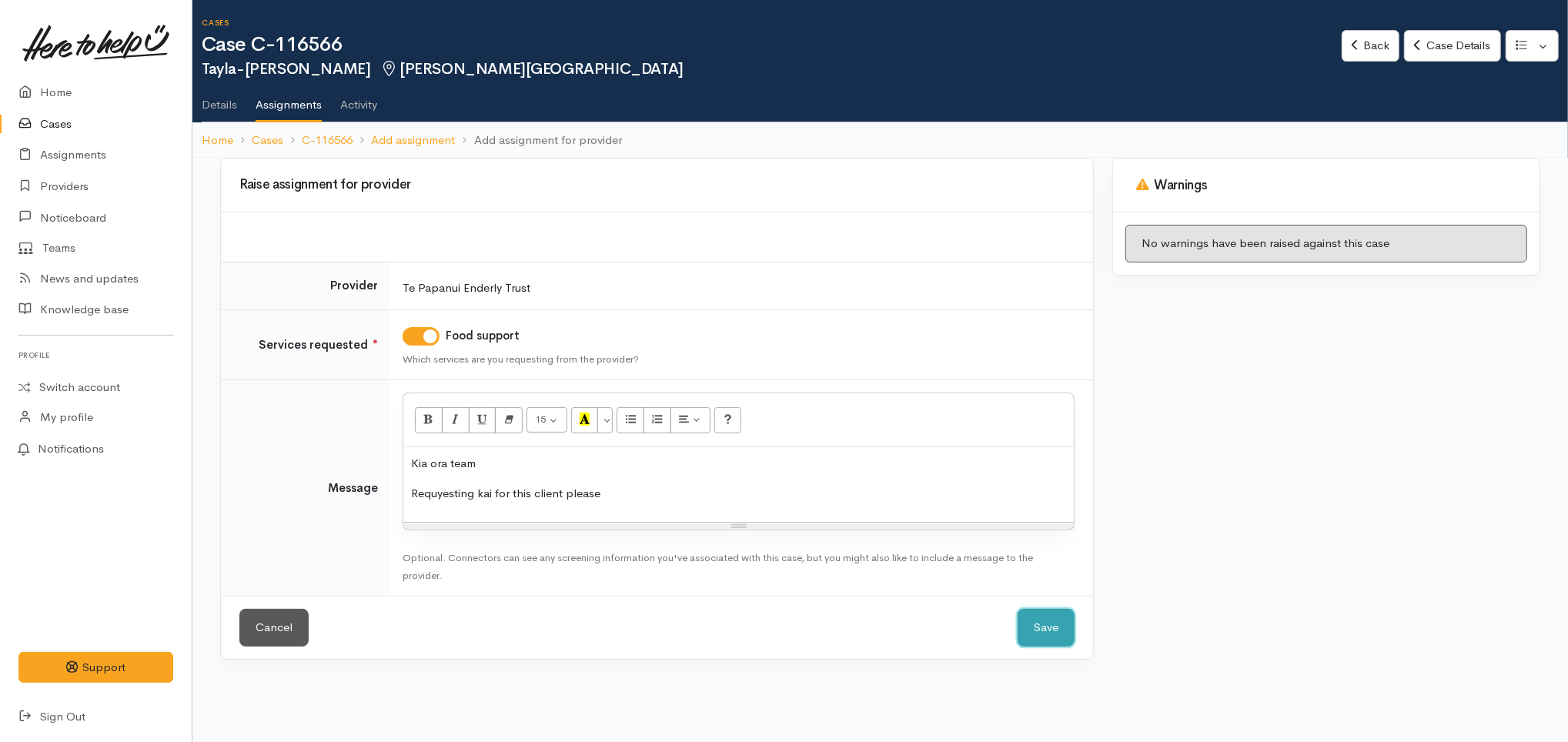
click at [1030, 629] on button "Save" at bounding box center [1046, 628] width 57 height 37
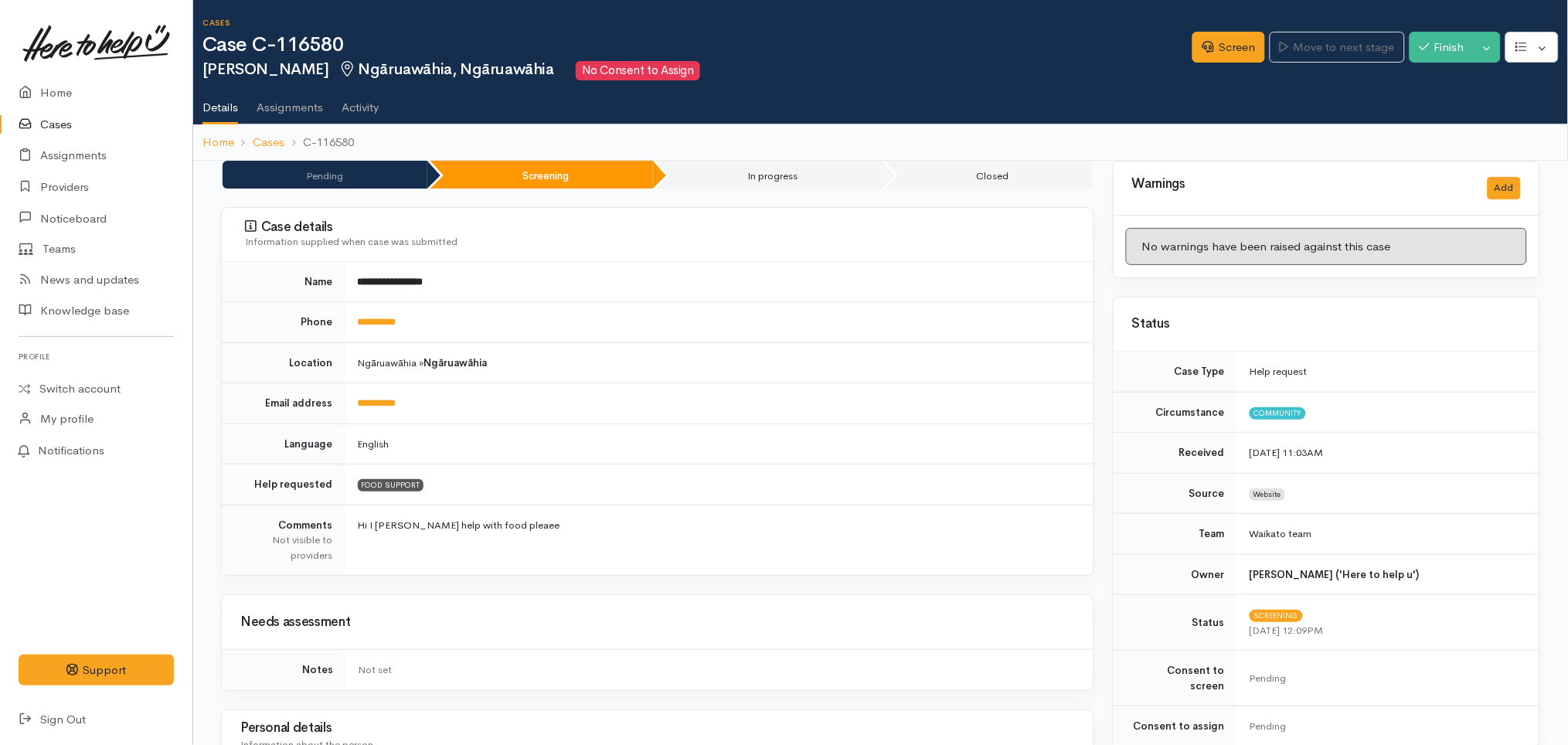
click at [113, 126] on link "Cases" at bounding box center [96, 125] width 192 height 32
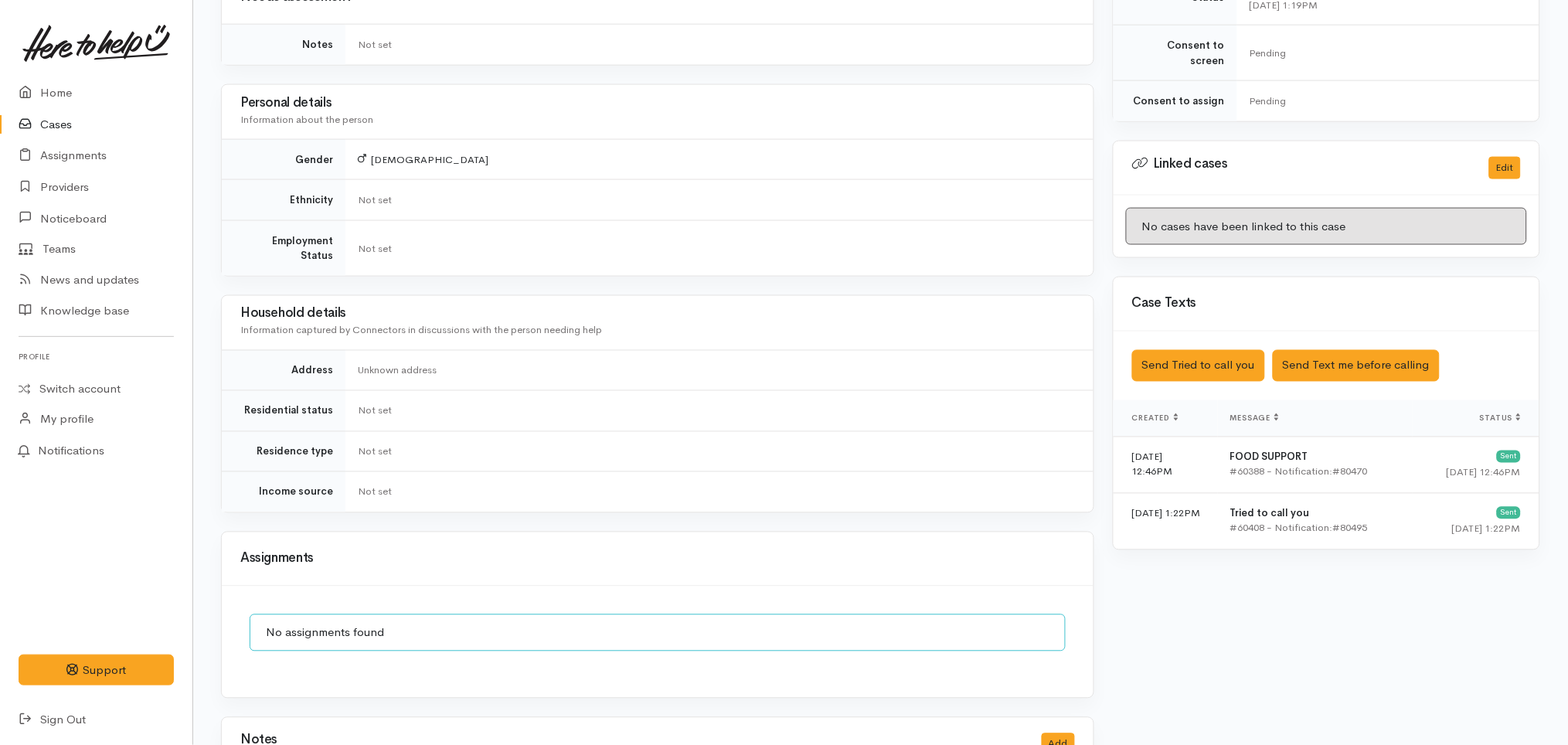
scroll to position [1023, 0]
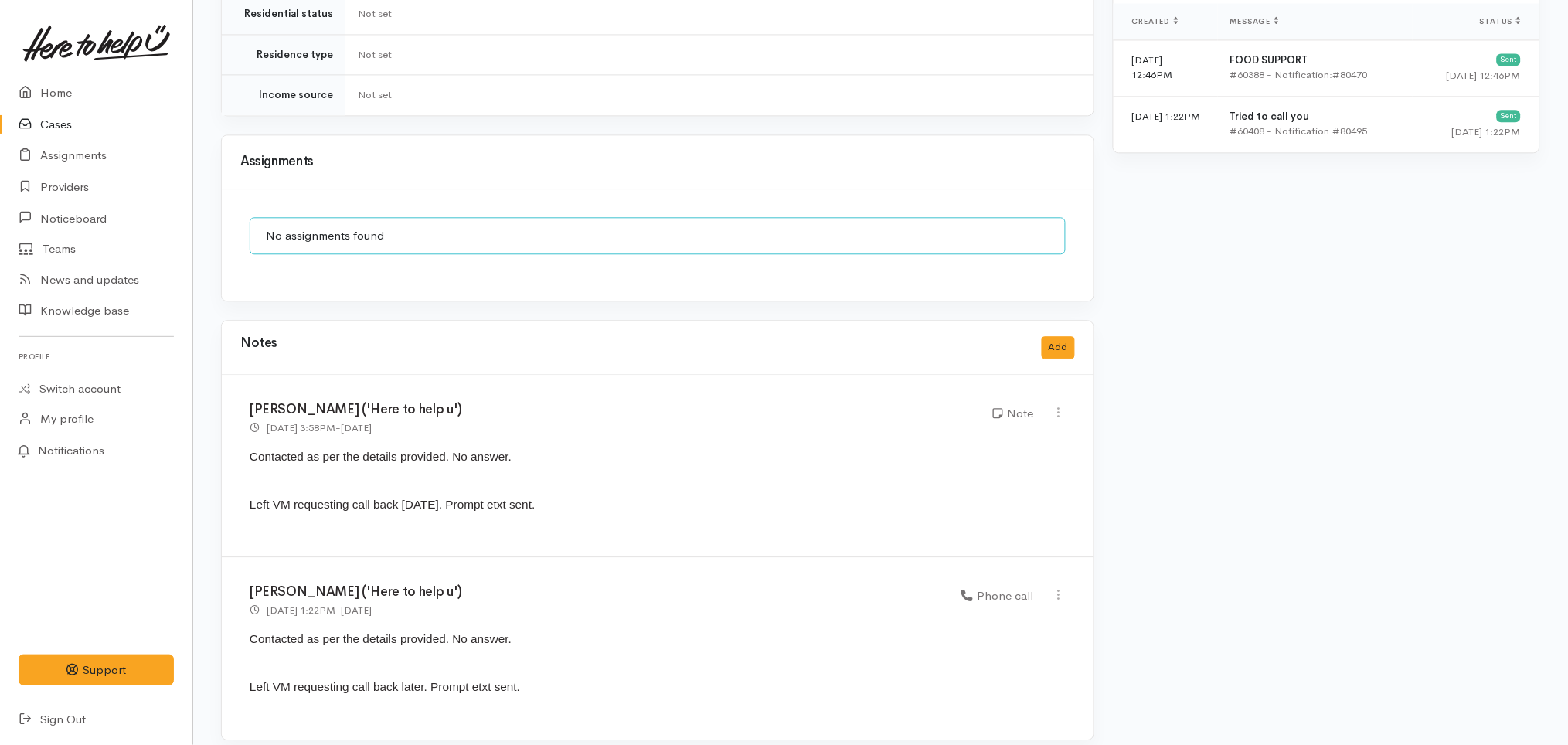
click at [79, 124] on link "Cases" at bounding box center [96, 125] width 192 height 32
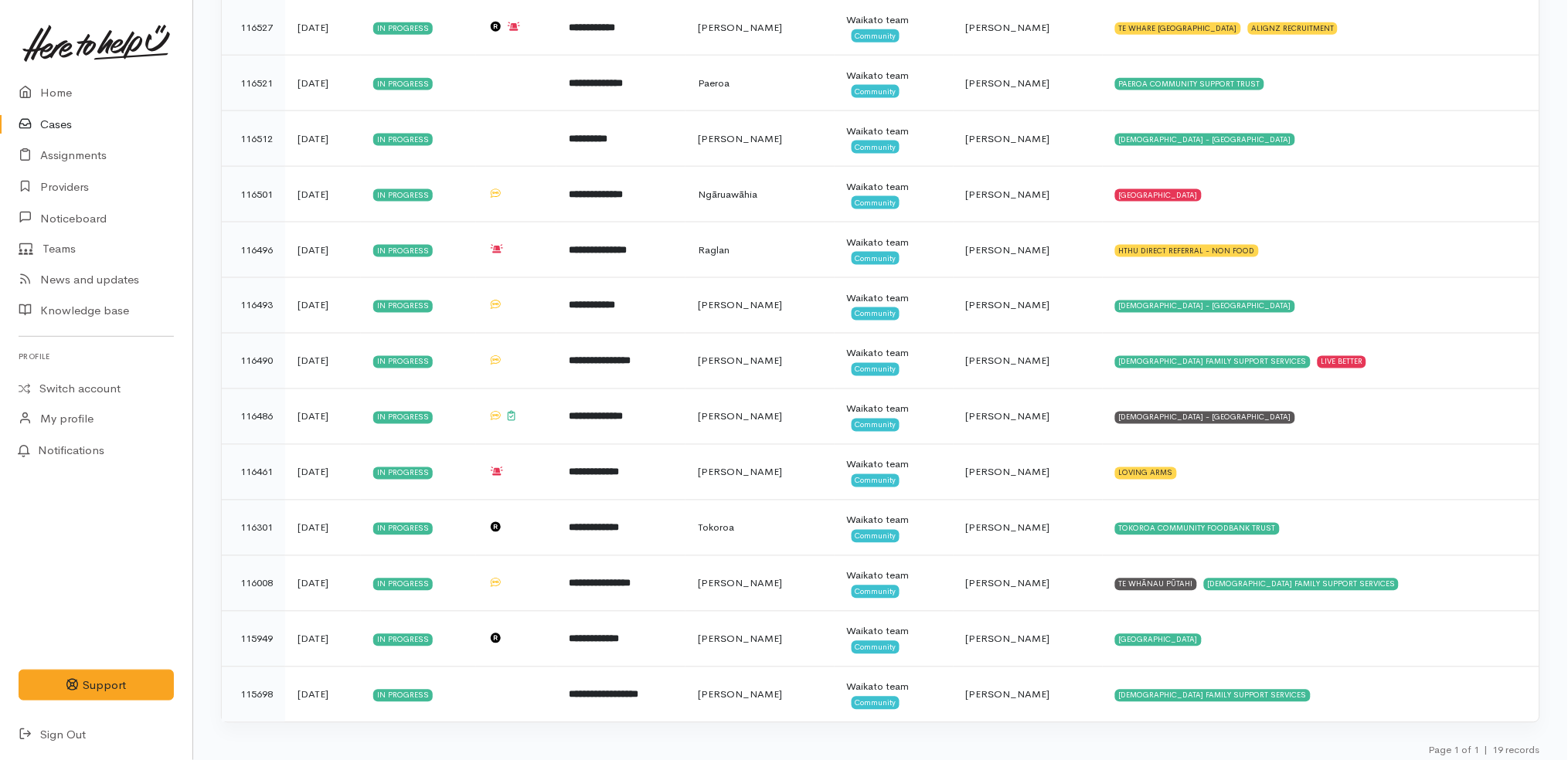
scroll to position [609, 0]
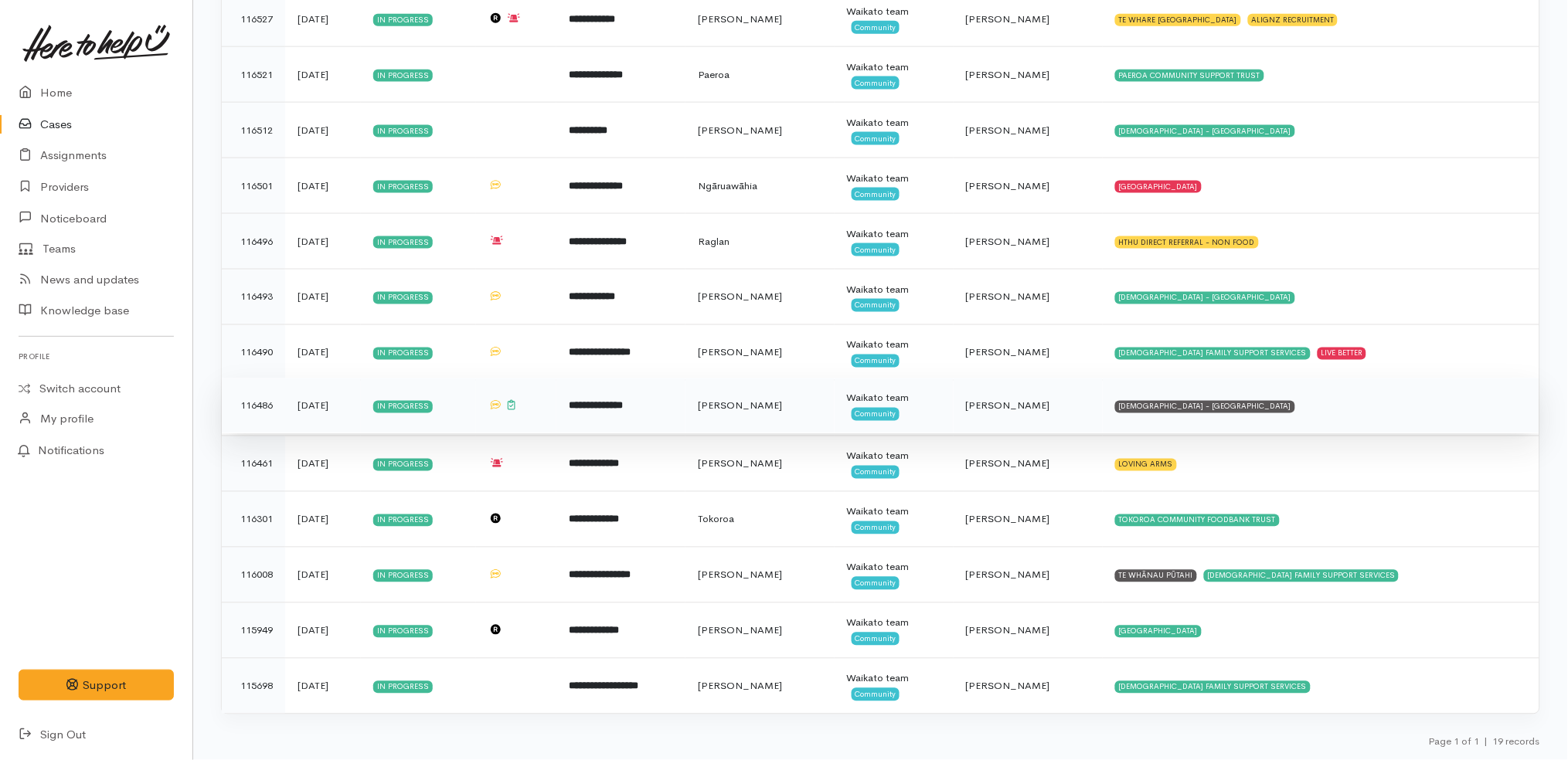
click at [1303, 405] on td "SALVATION ARMY - HAMILTON CITY" at bounding box center [1321, 406] width 436 height 55
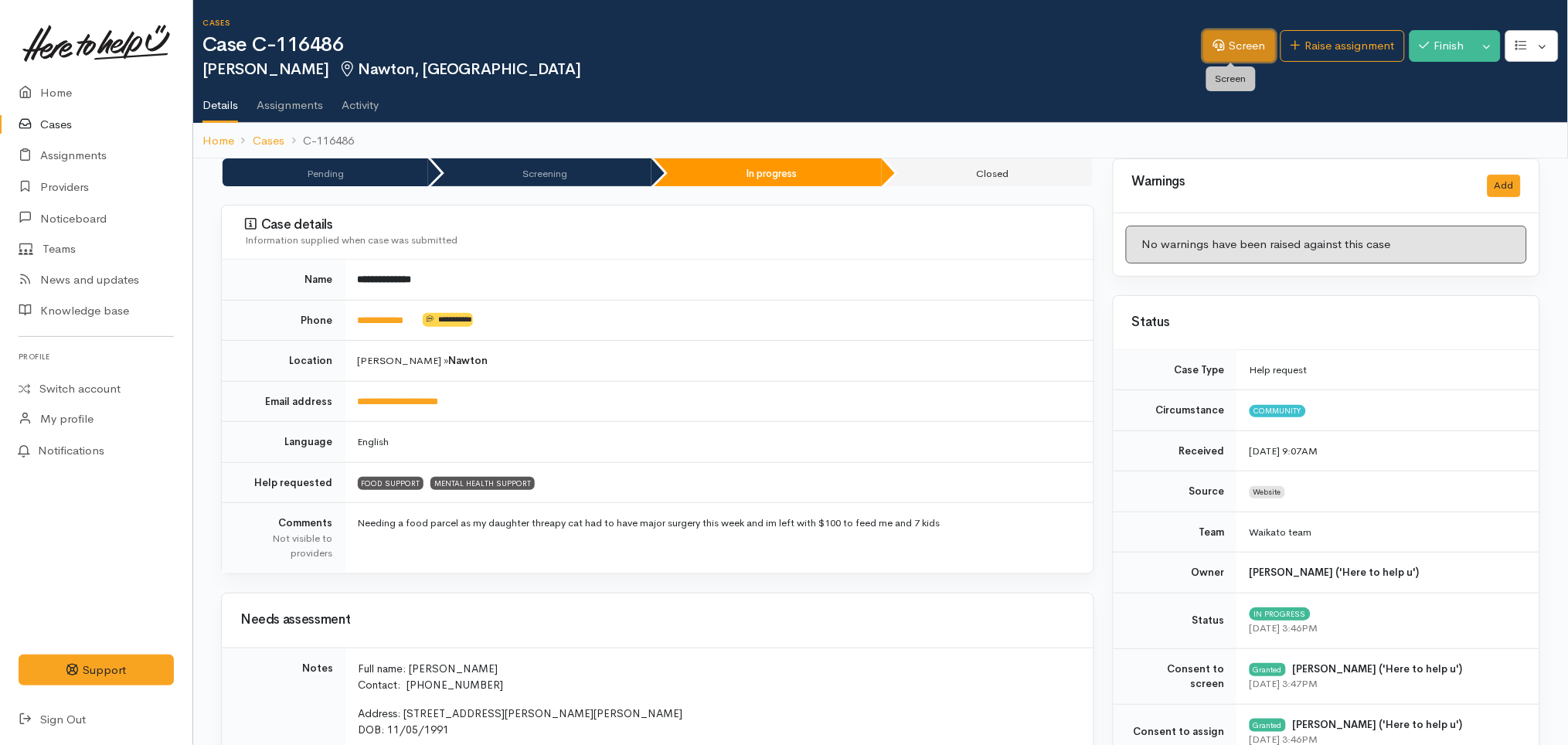
click at [1237, 57] on link "Screen" at bounding box center [1239, 46] width 73 height 32
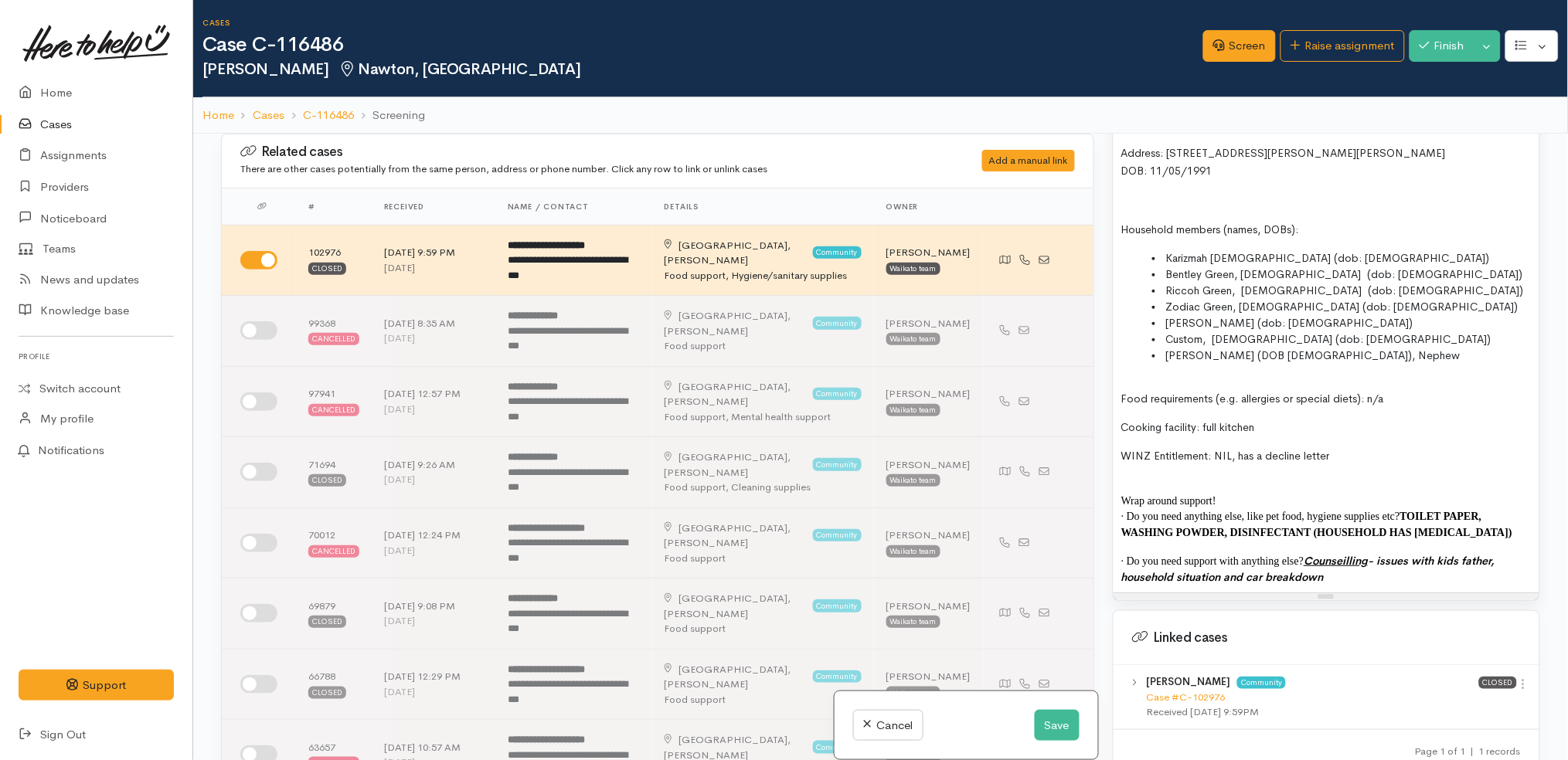
scroll to position [1116, 0]
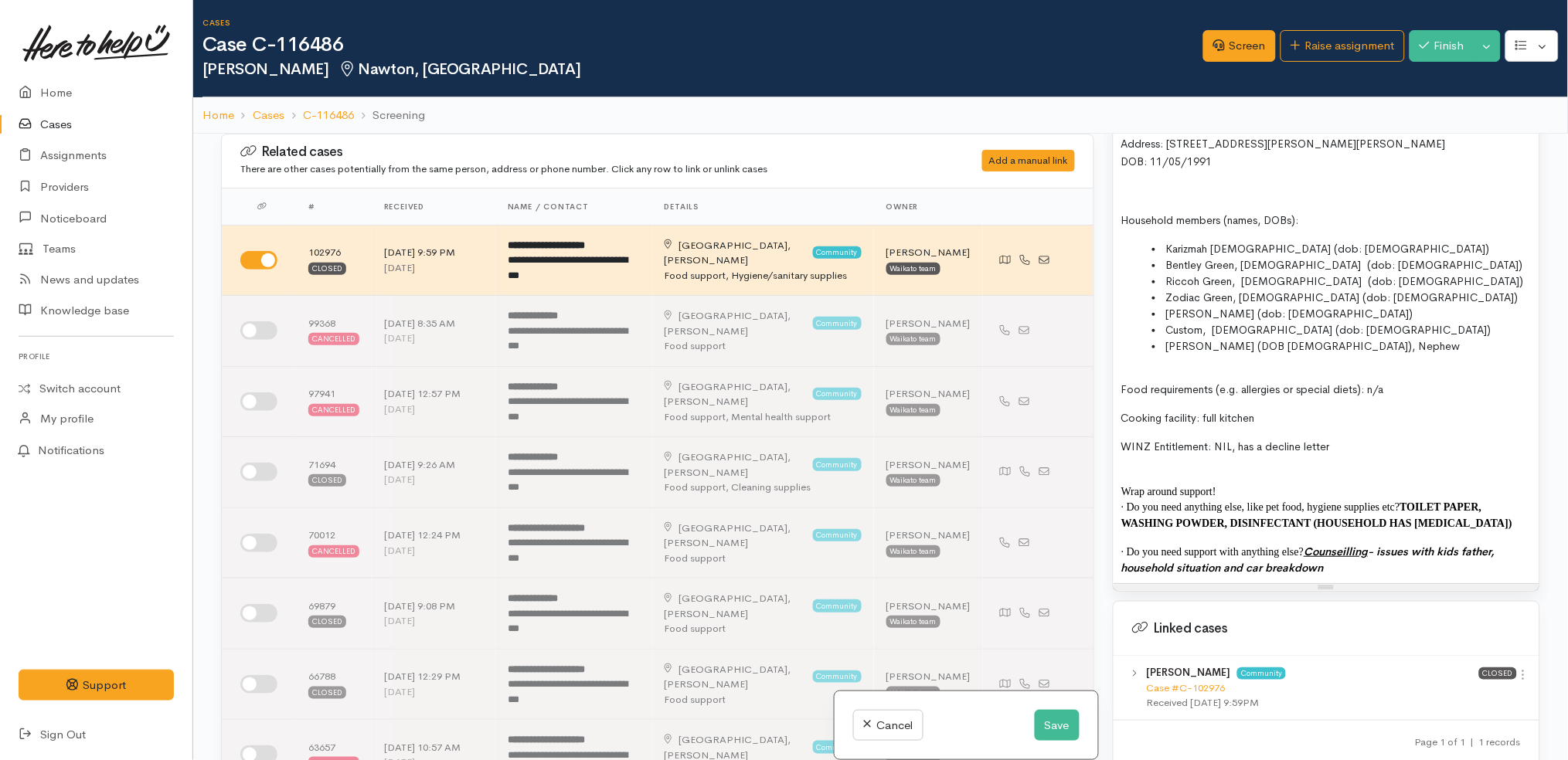
click at [1386, 565] on p "· Do you need support with anything else? Counseilling - issues with kids fathe…" at bounding box center [1326, 559] width 411 height 32
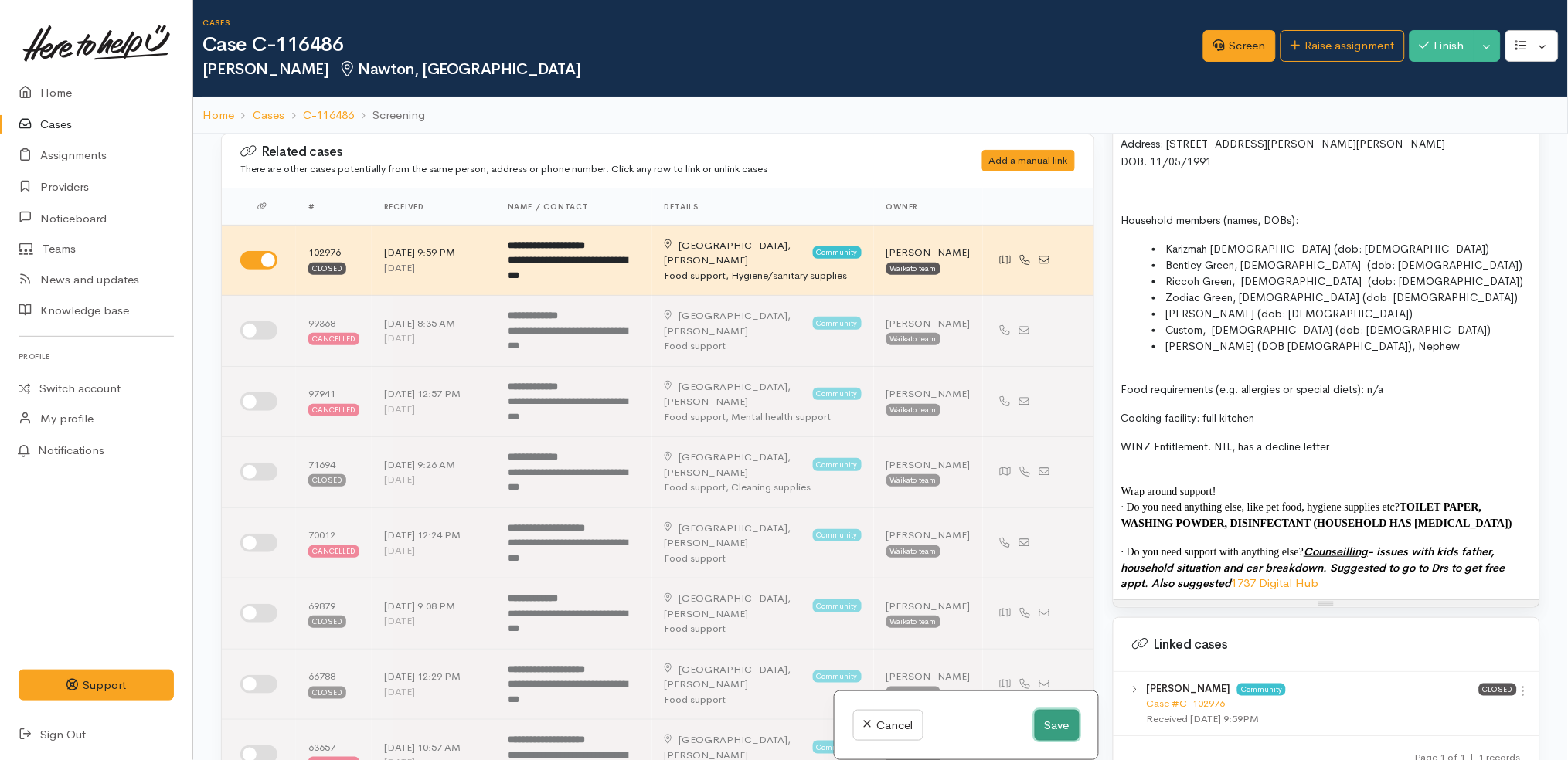
click at [1049, 727] on button "Save" at bounding box center [1057, 726] width 45 height 32
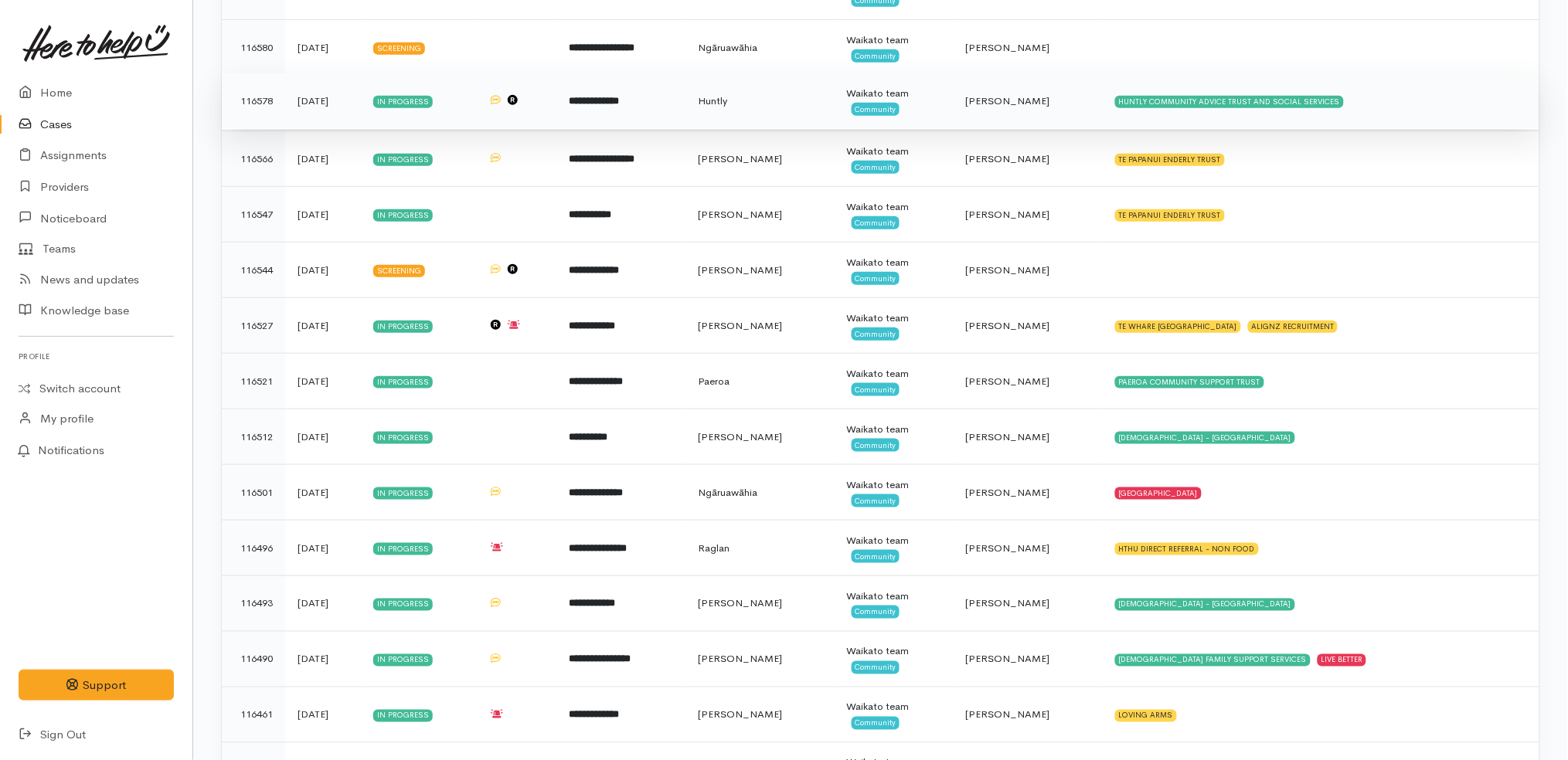
scroll to position [306, 0]
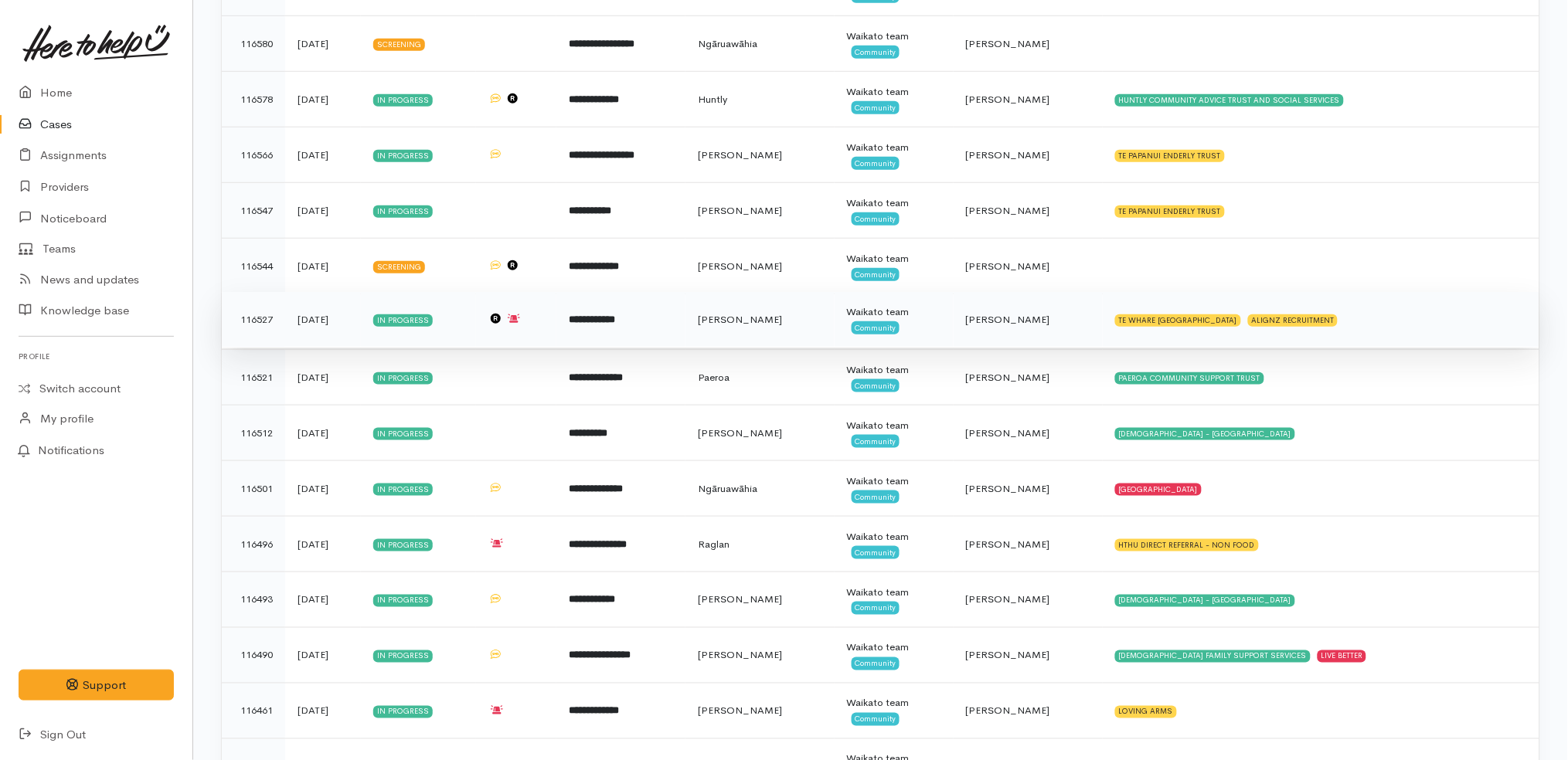
click at [942, 317] on div "Waikato team" at bounding box center [894, 312] width 95 height 16
